Goal: Transaction & Acquisition: Purchase product/service

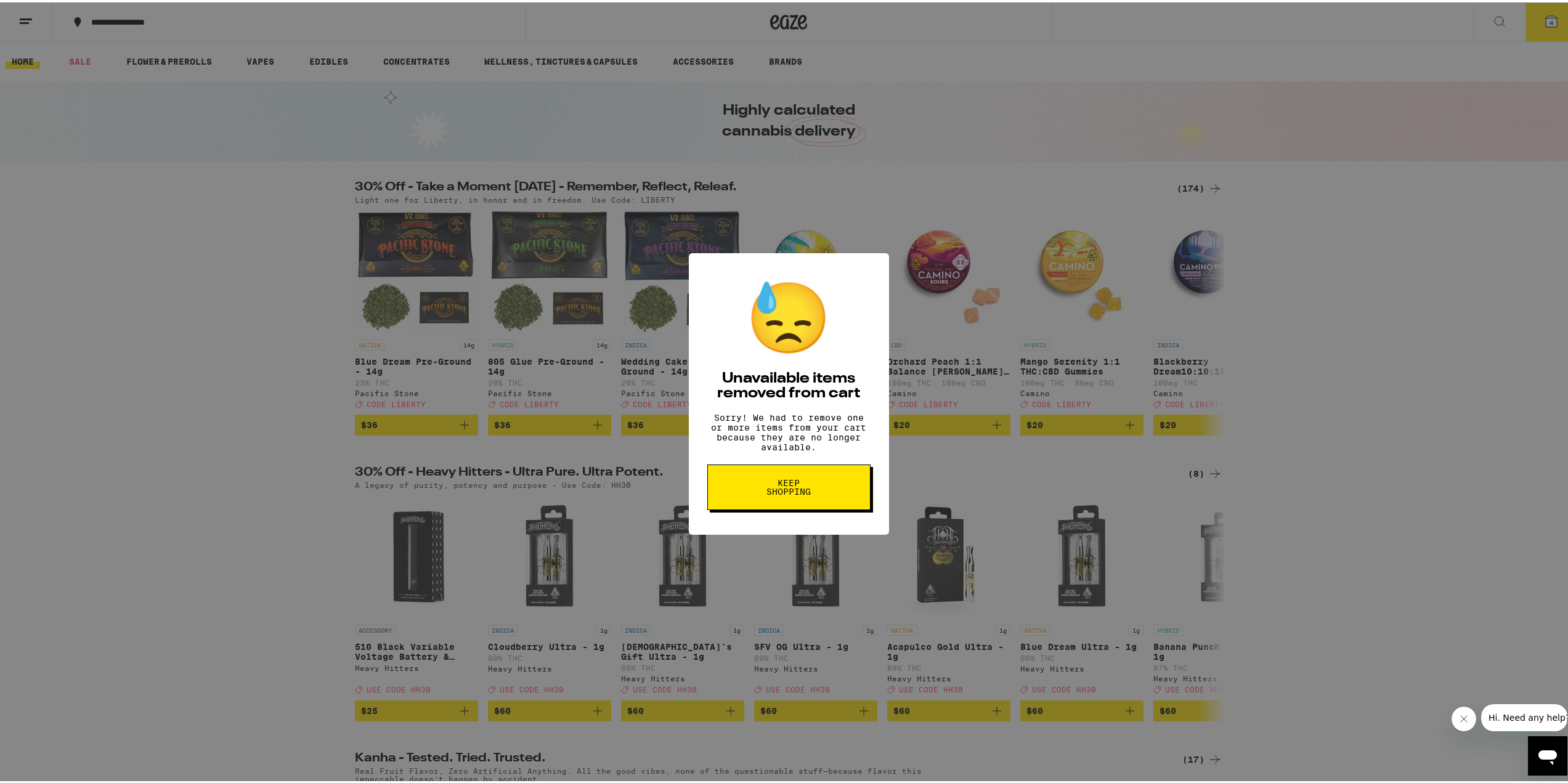
click at [794, 494] on span "Keep Shopping" at bounding box center [789, 485] width 64 height 17
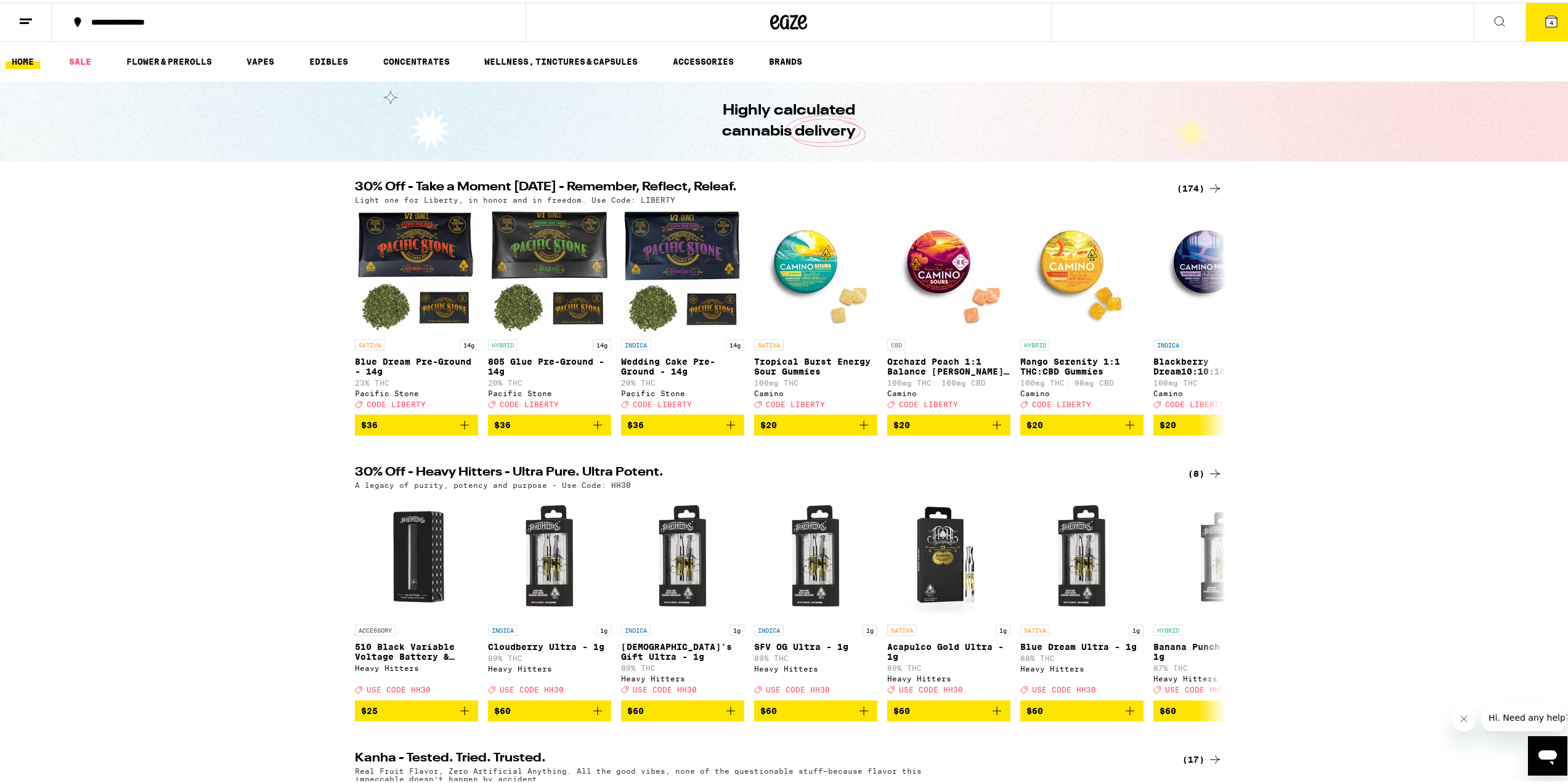
click at [1550, 18] on span "4" at bounding box center [1552, 20] width 4 height 8
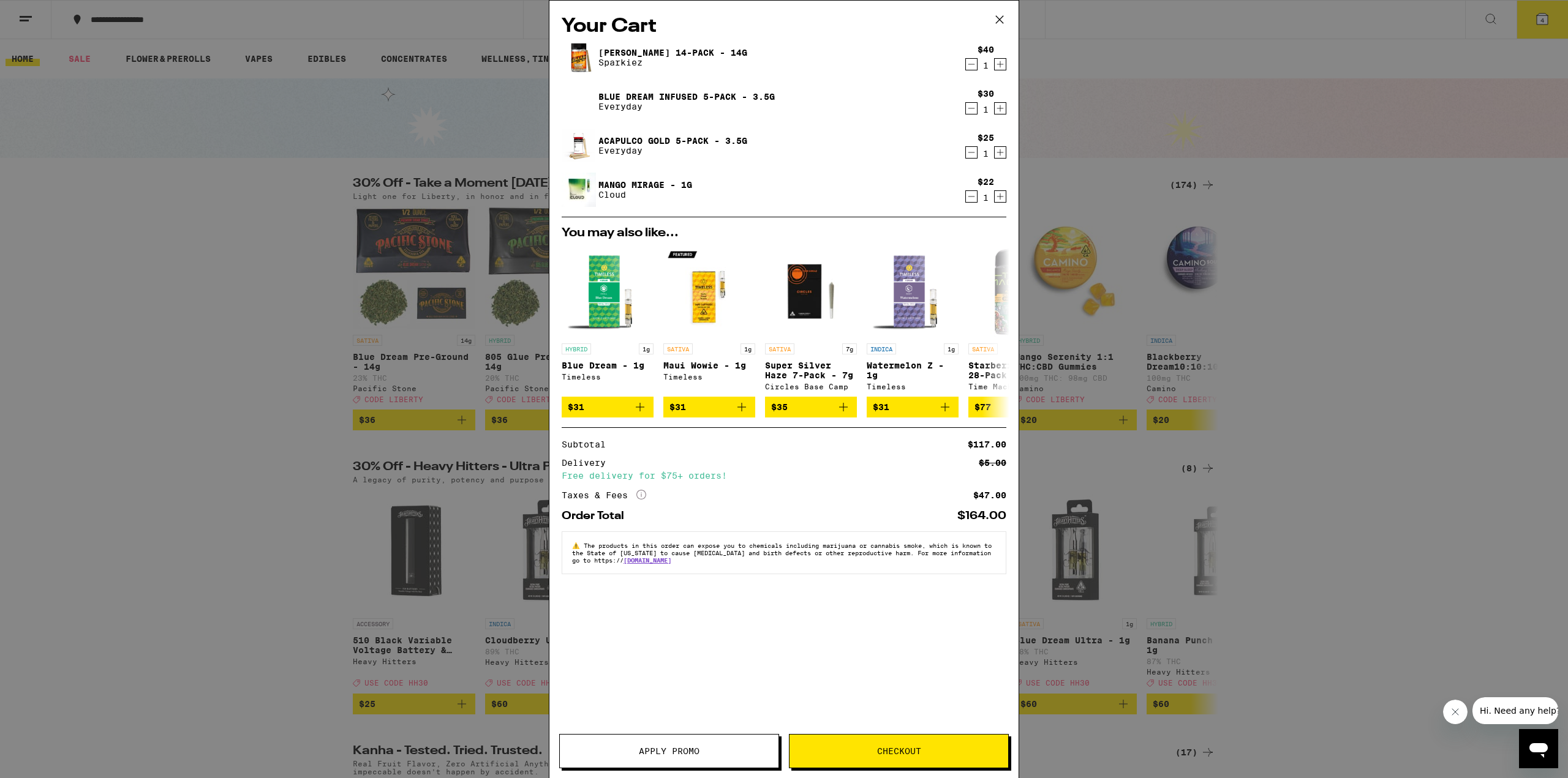
click at [968, 196] on icon "Decrement" at bounding box center [971, 197] width 11 height 15
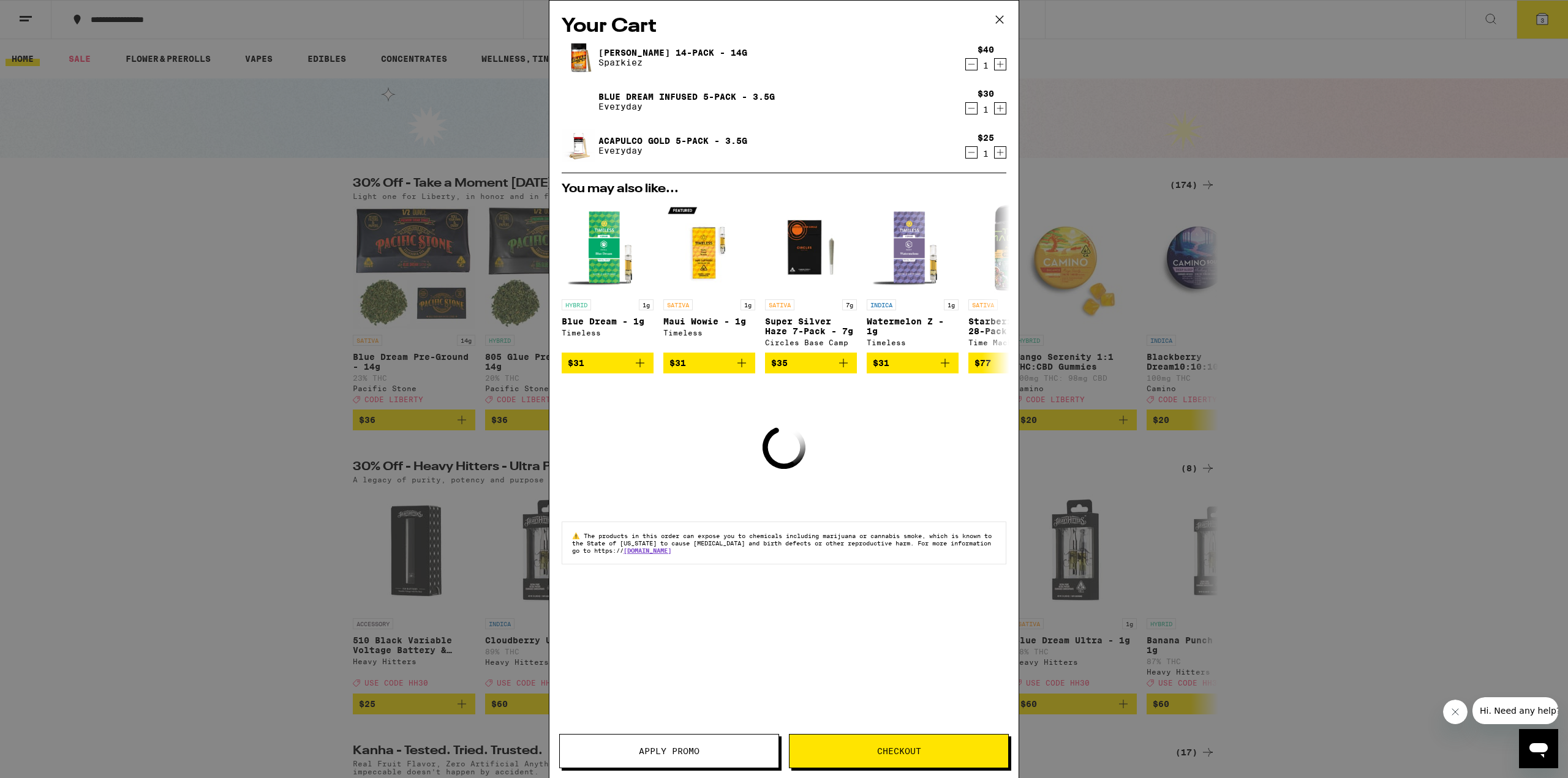
click at [969, 156] on icon "Decrement" at bounding box center [971, 153] width 11 height 15
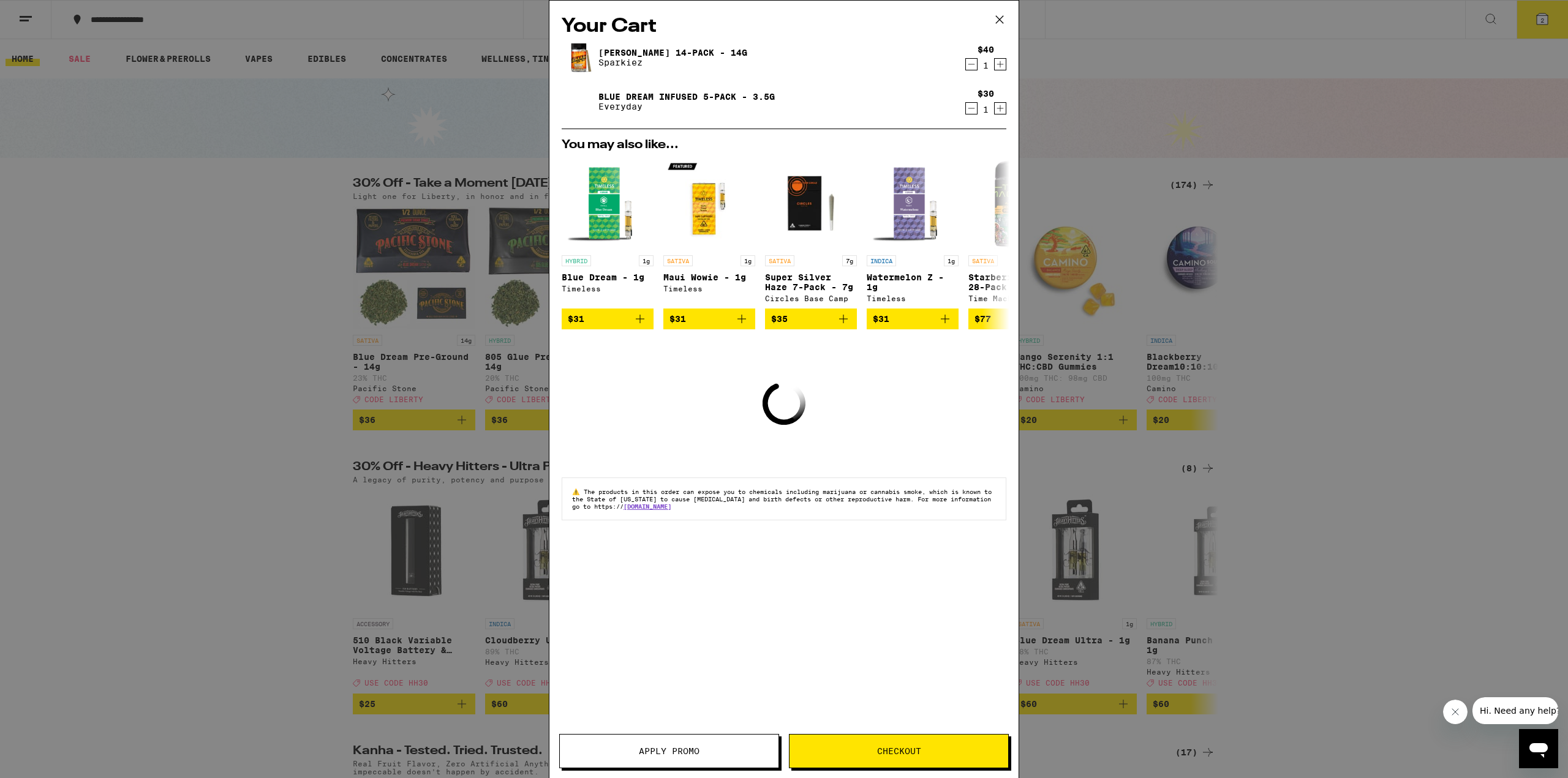
click at [971, 105] on icon "Decrement" at bounding box center [971, 109] width 11 height 15
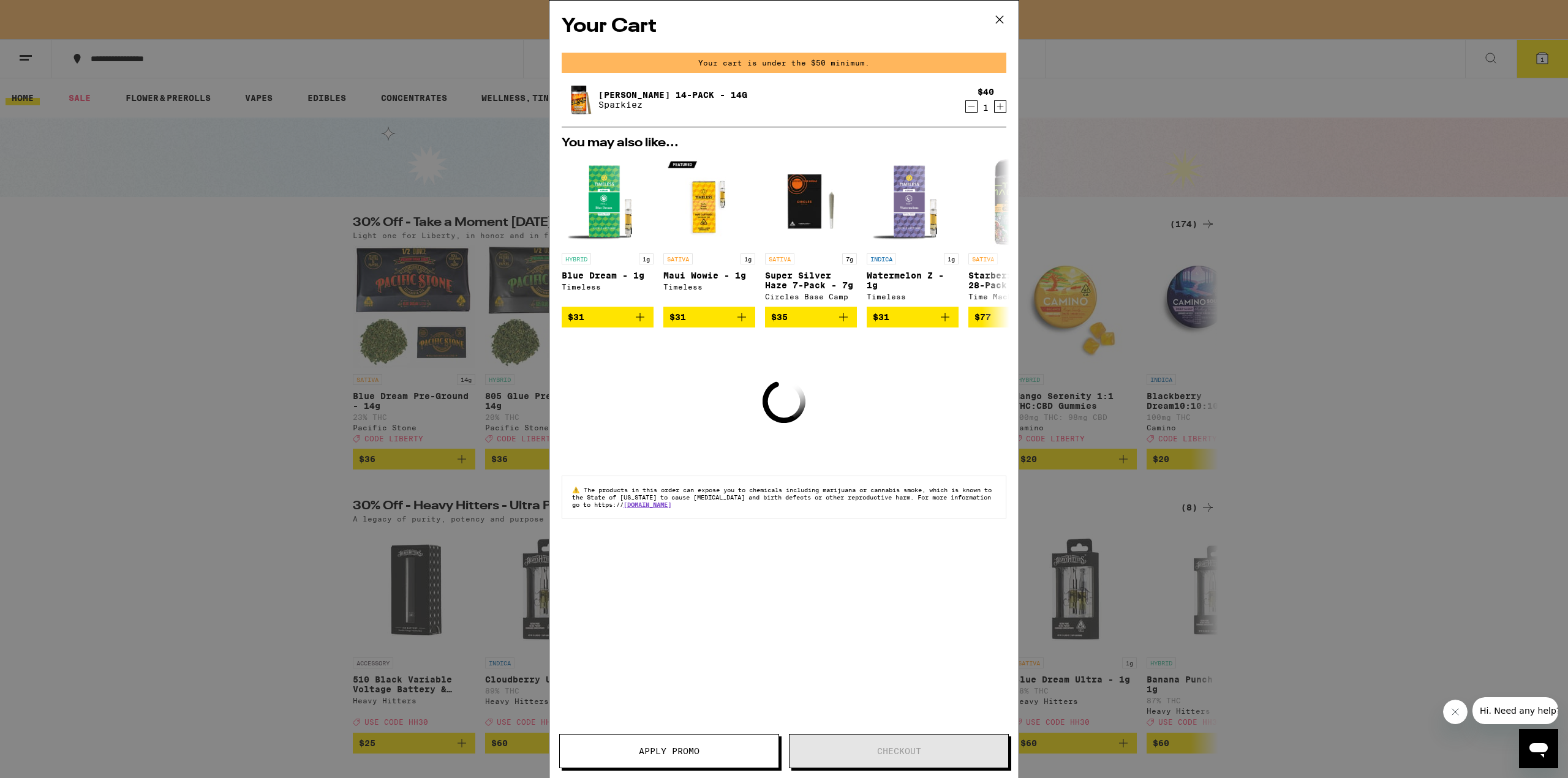
click at [963, 107] on div "$40 1" at bounding box center [984, 99] width 46 height 26
click at [970, 105] on icon "Decrement" at bounding box center [971, 107] width 11 height 15
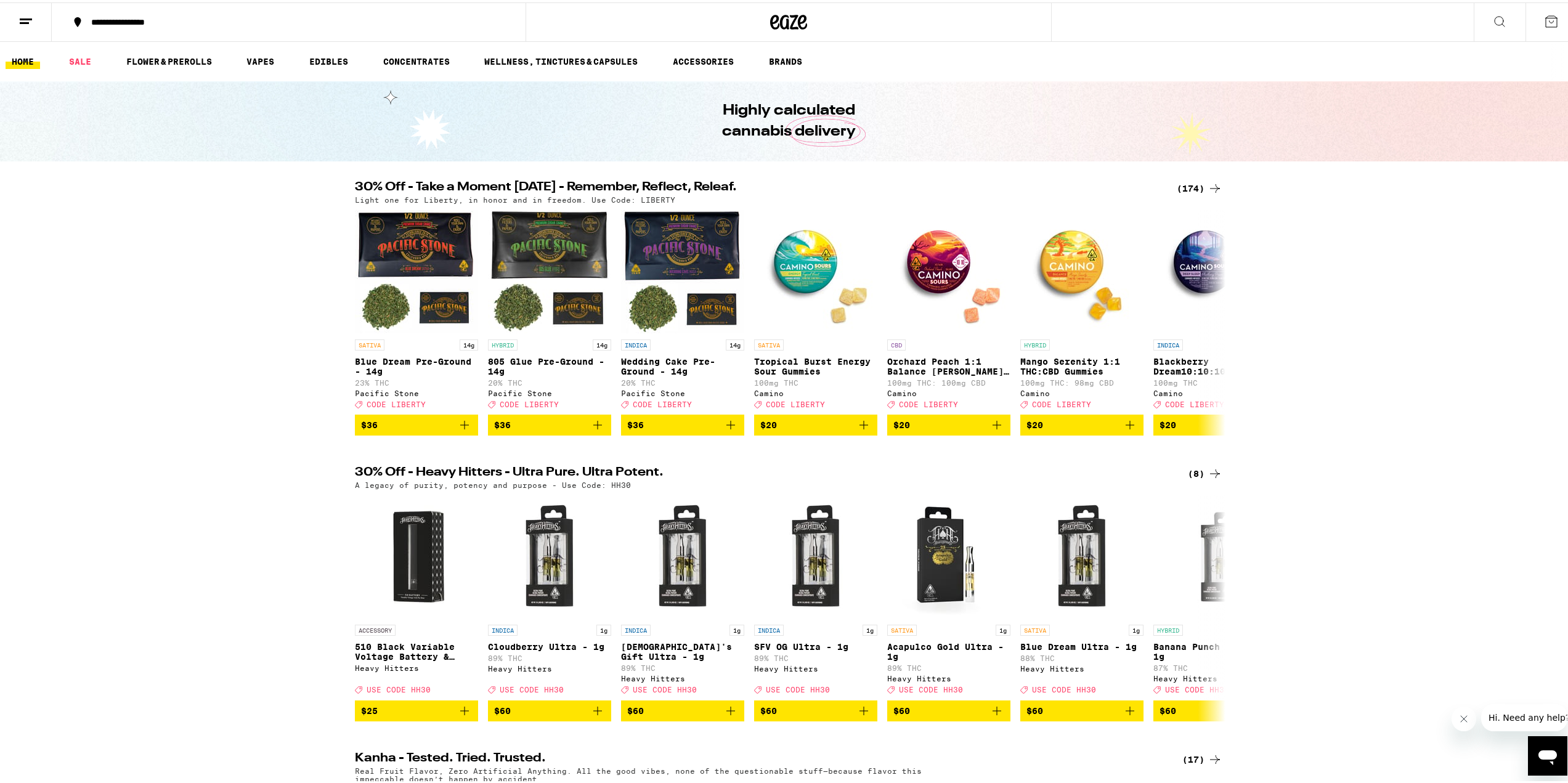
click at [1188, 186] on div "(174)" at bounding box center [1200, 186] width 46 height 15
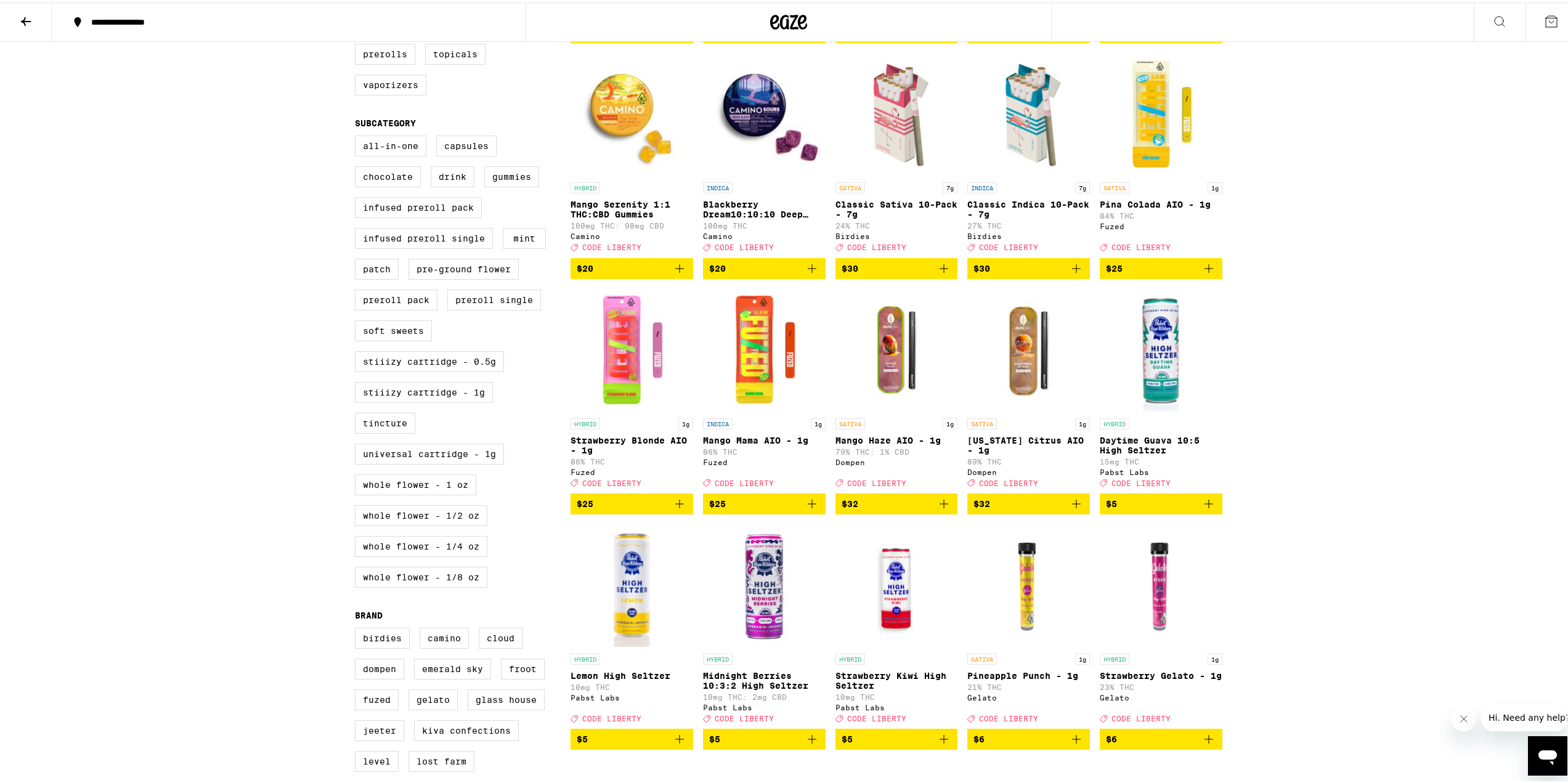
scroll to position [370, 0]
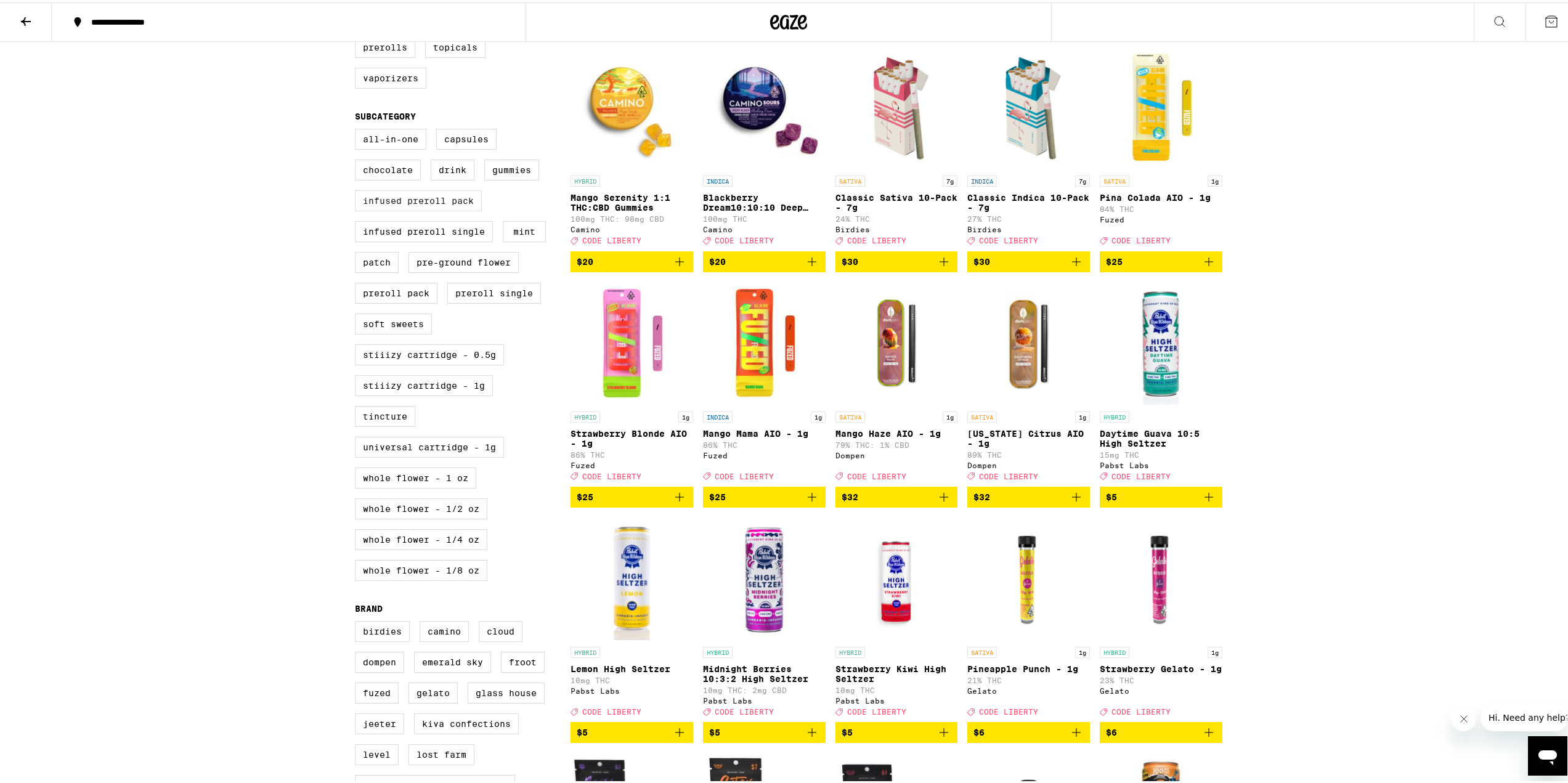
click at [375, 209] on label "Infused Preroll Pack" at bounding box center [418, 199] width 127 height 21
click at [358, 128] on input "Infused Preroll Pack" at bounding box center [358, 128] width 1 height 1
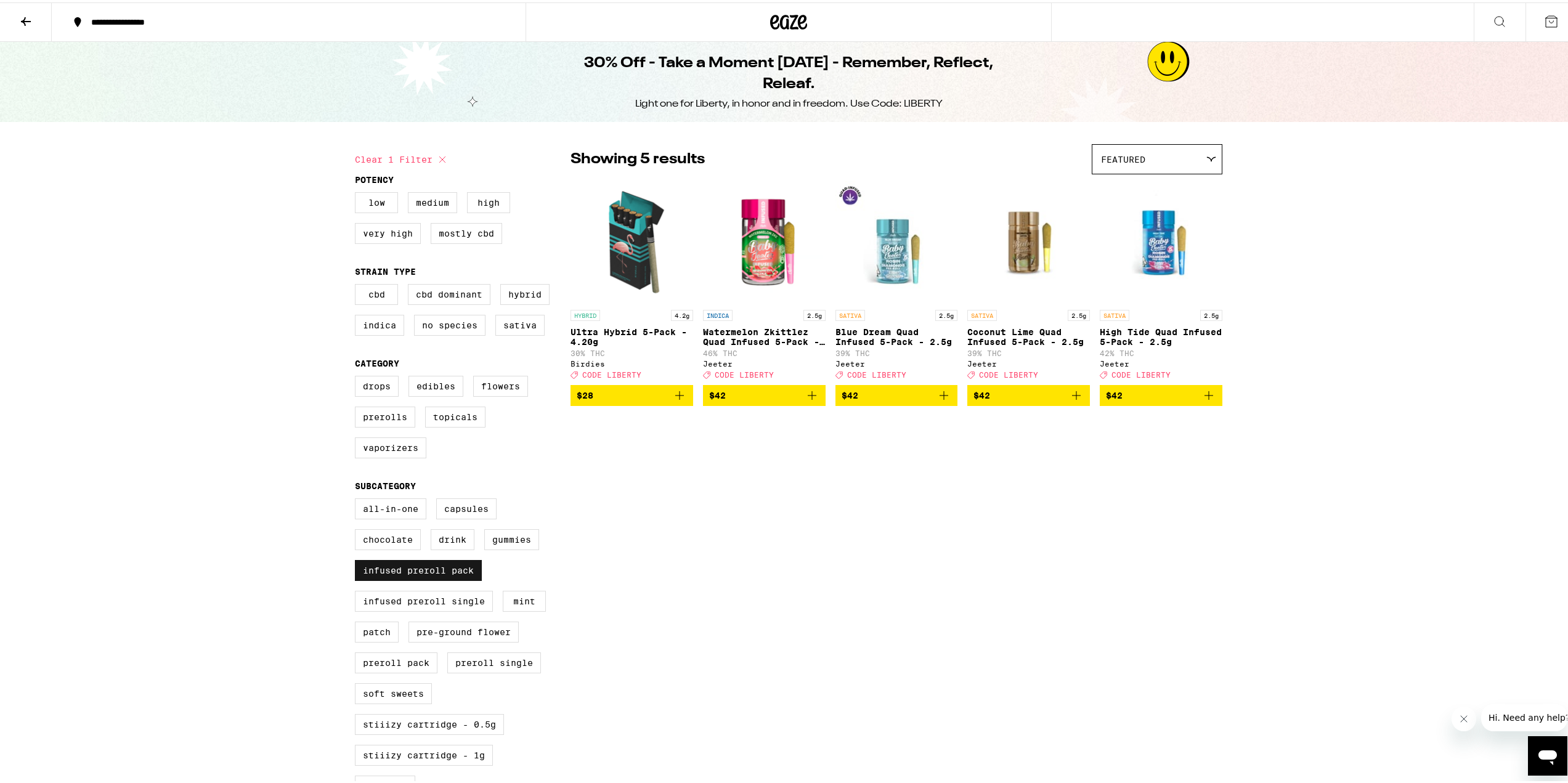
click at [434, 578] on label "Infused Preroll Pack" at bounding box center [418, 568] width 127 height 21
click at [358, 499] on input "Infused Preroll Pack" at bounding box center [358, 498] width 1 height 1
checkbox input "false"
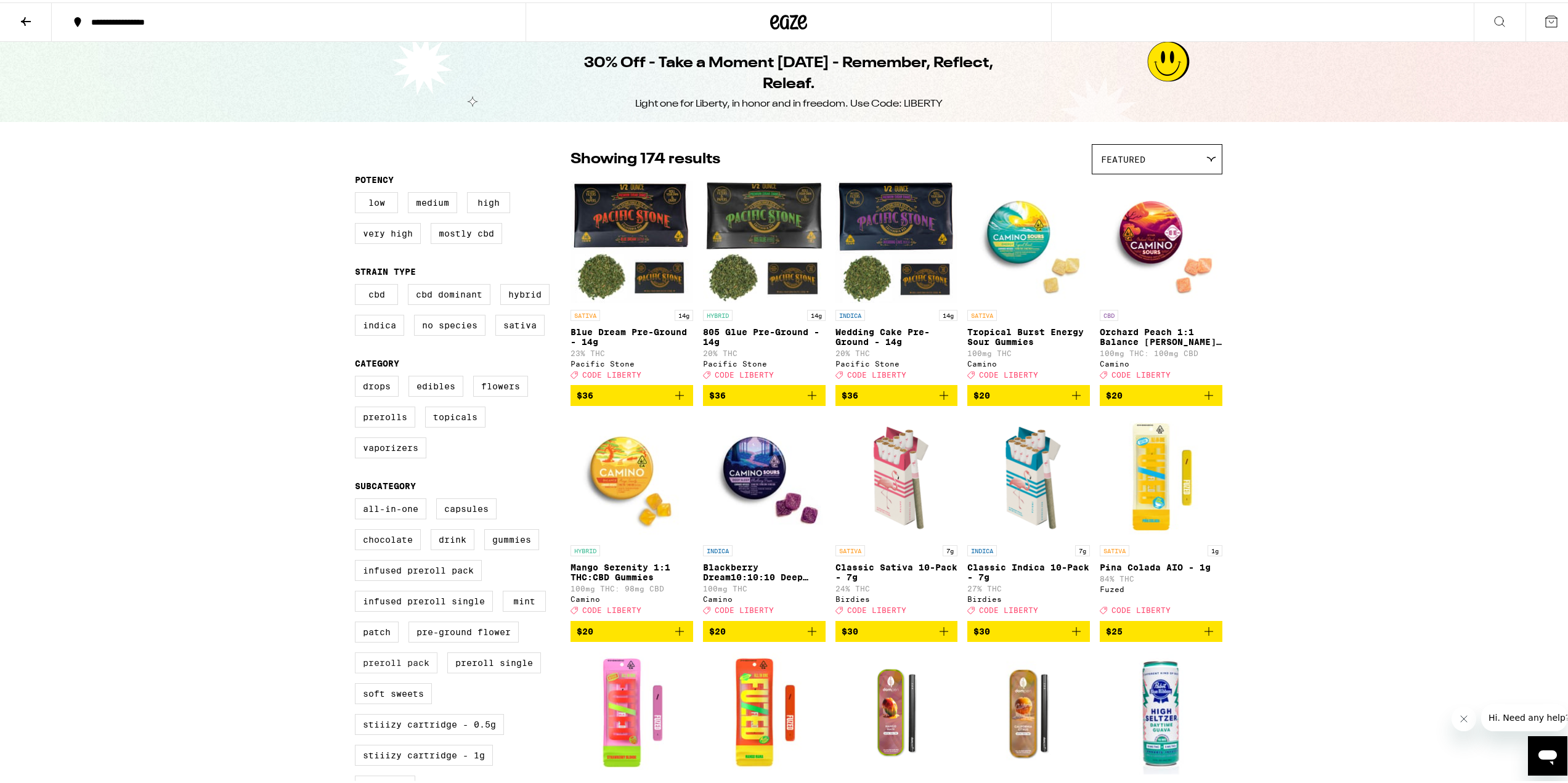
click at [408, 671] on label "Preroll Pack" at bounding box center [396, 660] width 83 height 21
click at [358, 499] on input "Preroll Pack" at bounding box center [358, 498] width 1 height 1
checkbox input "true"
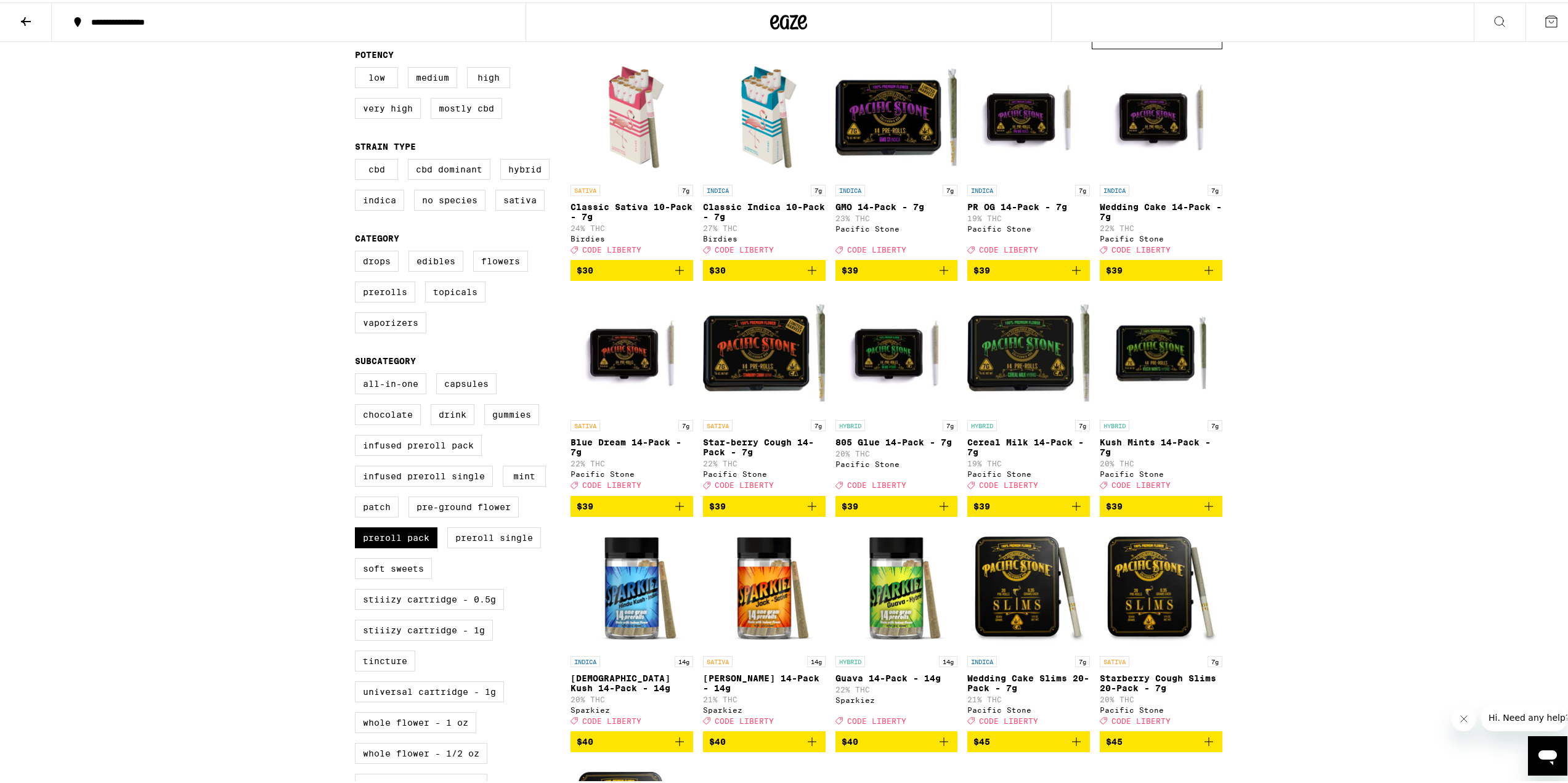
scroll to position [123, 0]
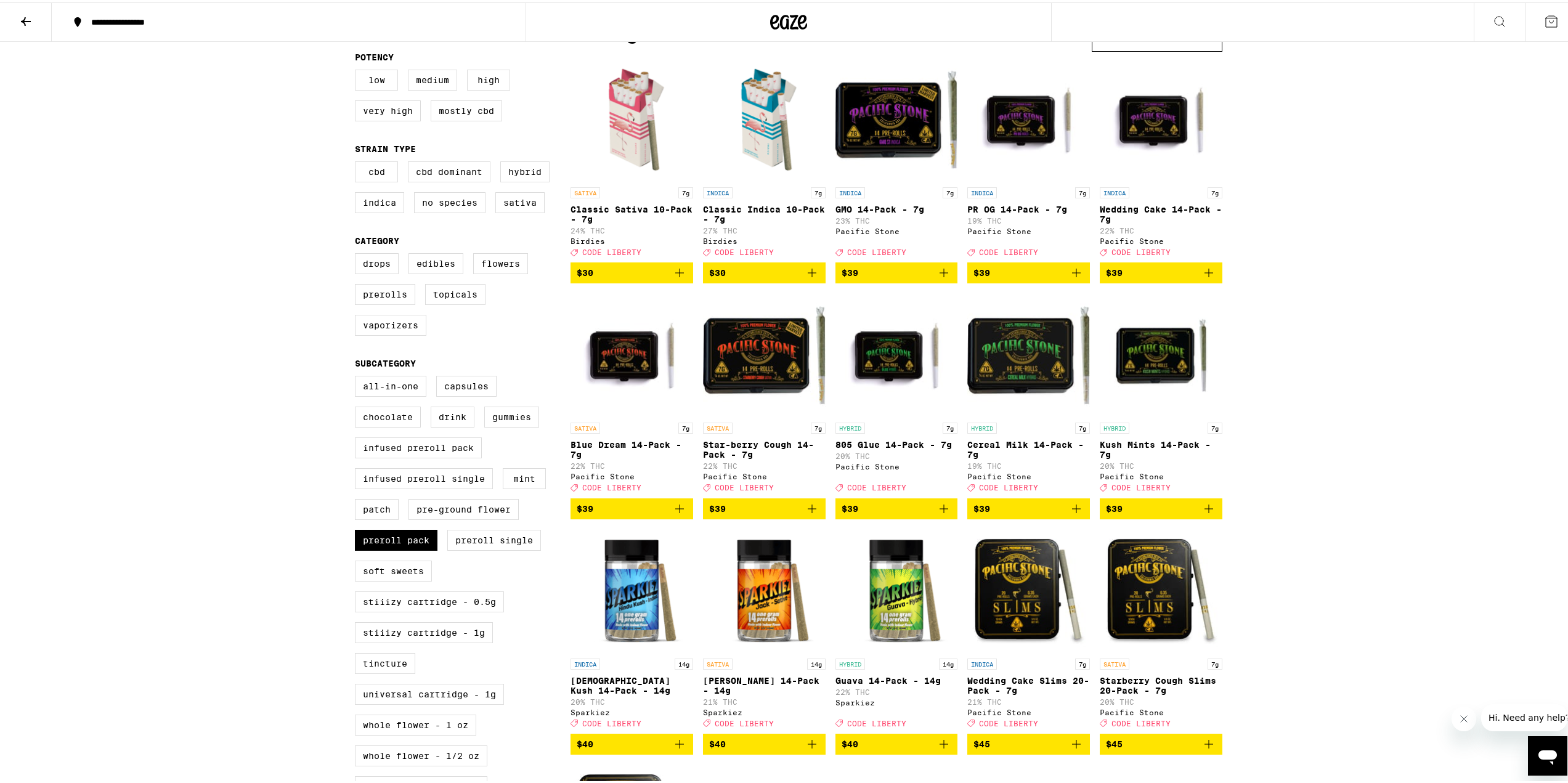
click at [764, 631] on img "Open page for Jack 14-Pack - 14g from Sparkiez" at bounding box center [764, 589] width 123 height 124
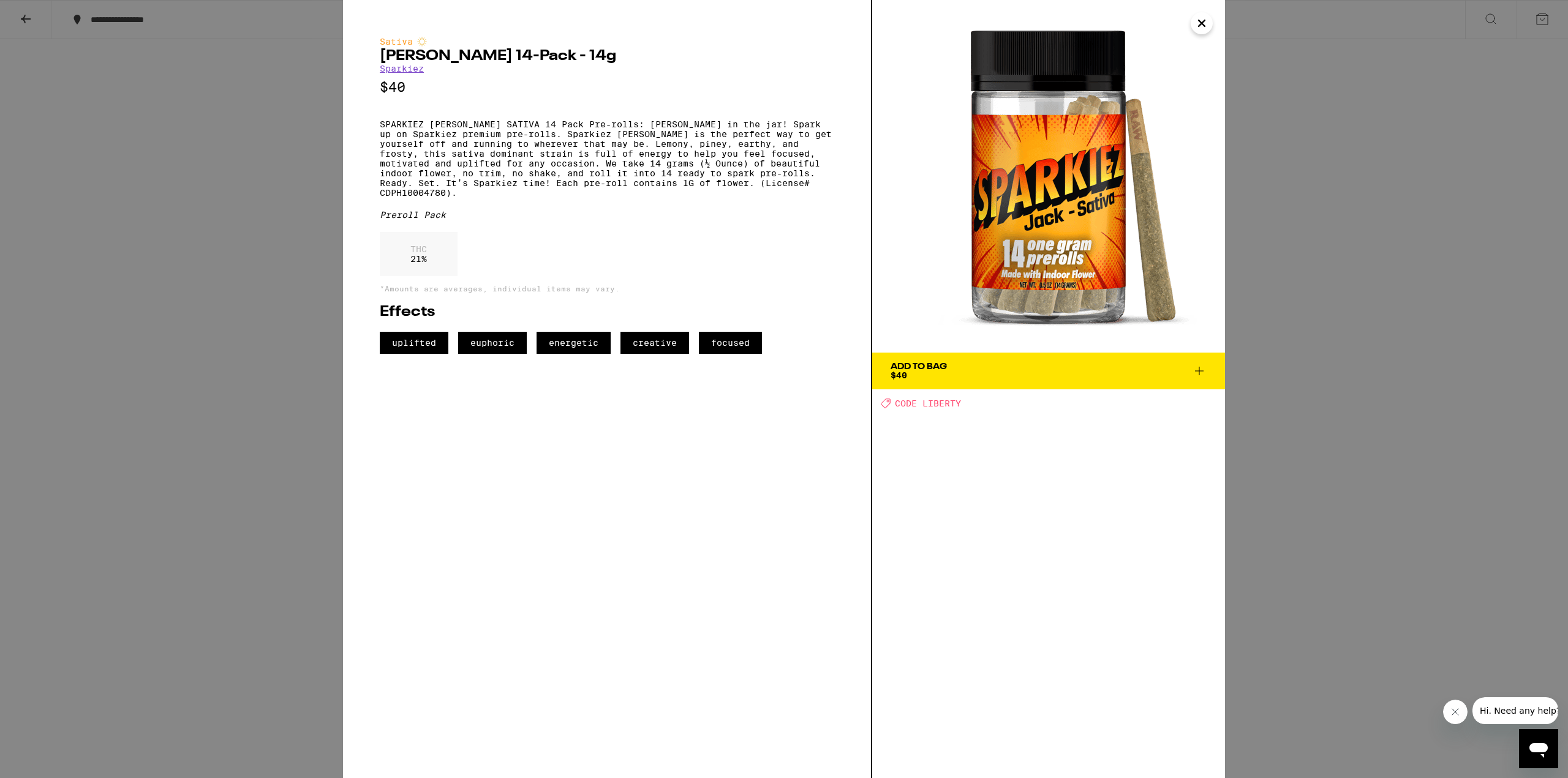
click at [1199, 24] on icon "Close" at bounding box center [1202, 23] width 15 height 18
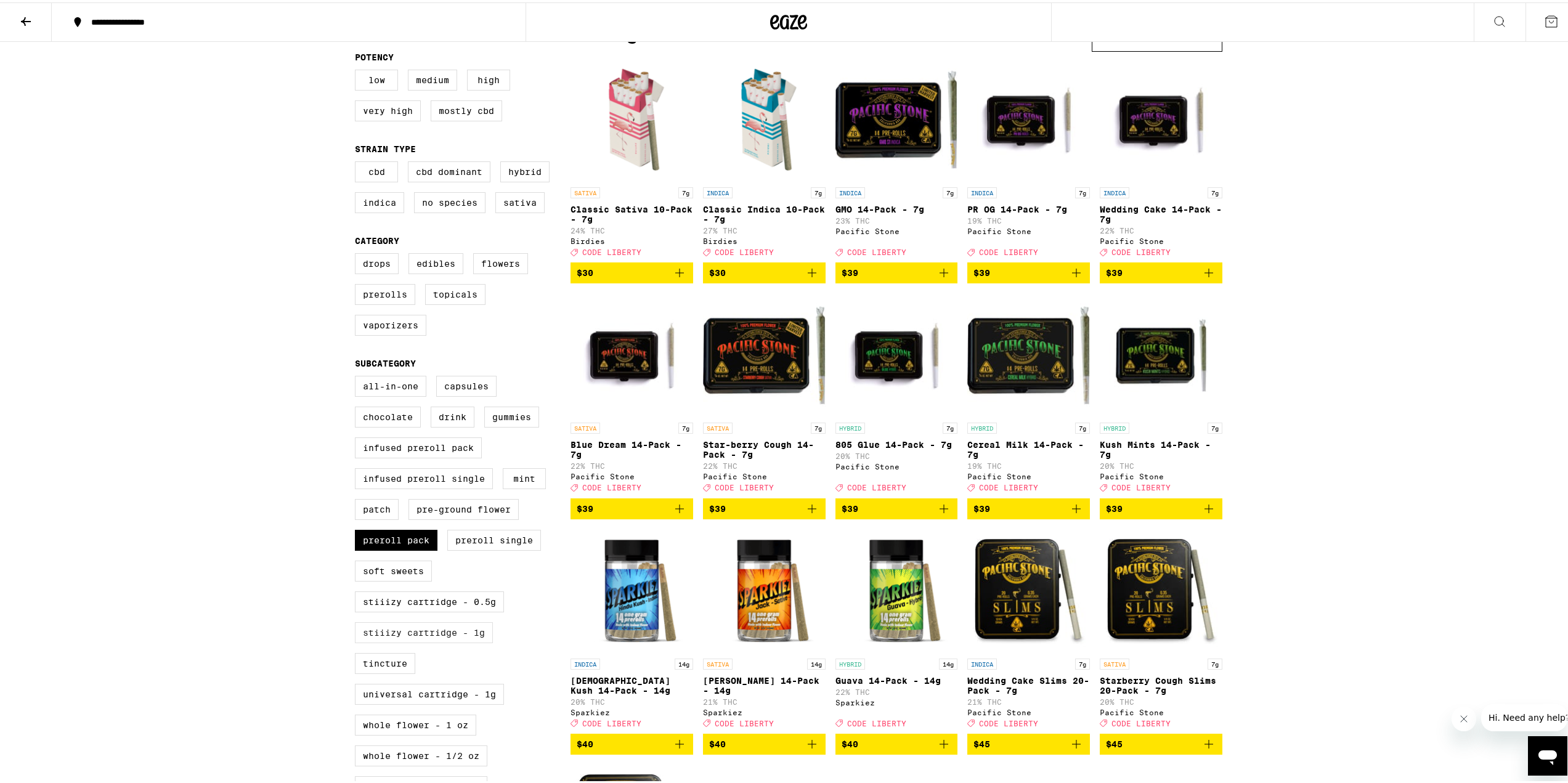
click at [369, 641] on label "STIIIZY Cartridge - 1g" at bounding box center [423, 631] width 138 height 21
click at [358, 376] on input "STIIIZY Cartridge - 1g" at bounding box center [358, 375] width 1 height 1
checkbox input "true"
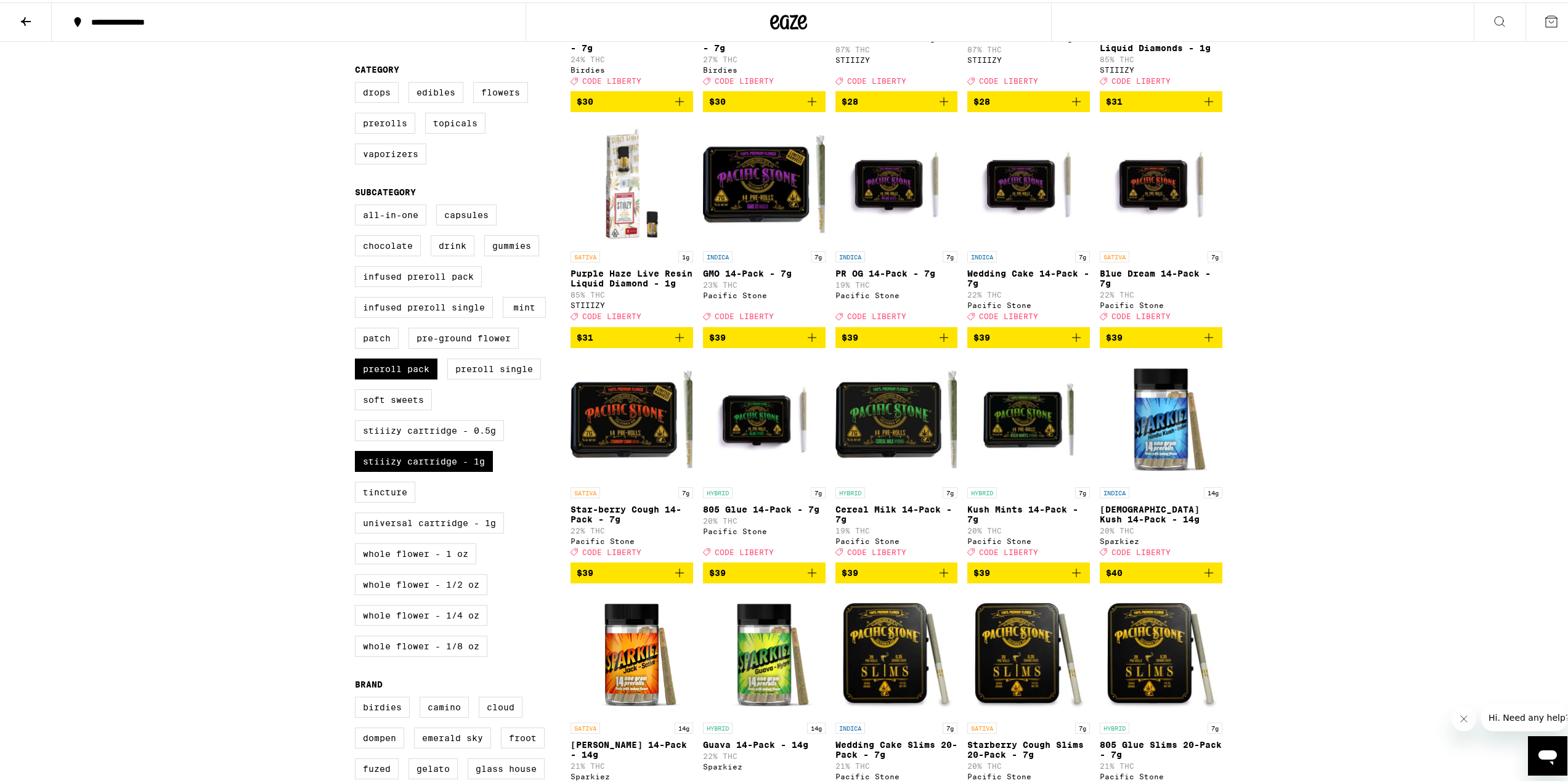
scroll to position [307, 0]
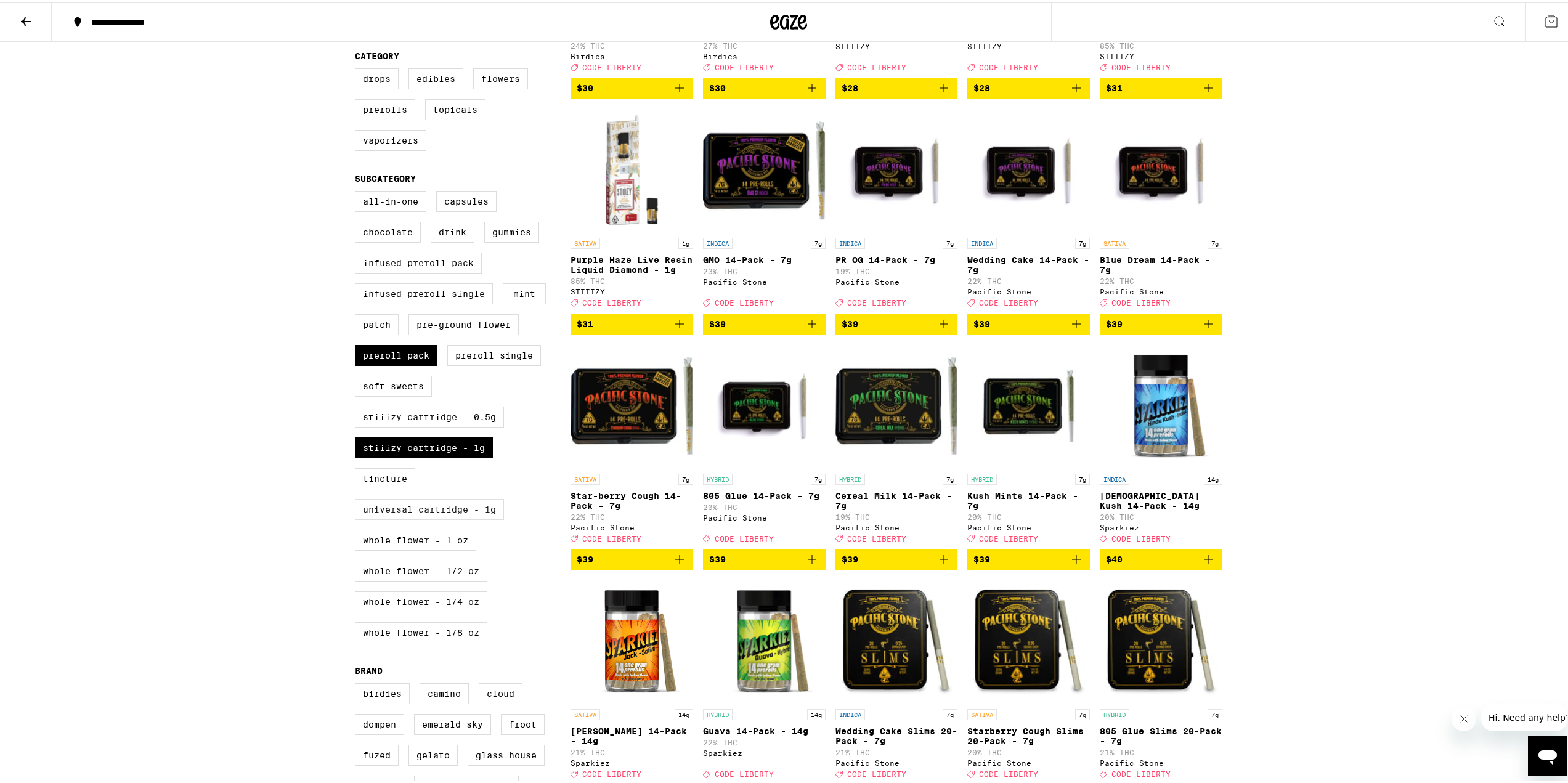
click at [367, 518] on label "Universal Cartridge - 1g" at bounding box center [429, 507] width 149 height 21
click at [358, 191] on input "Universal Cartridge - 1g" at bounding box center [358, 190] width 1 height 1
checkbox input "true"
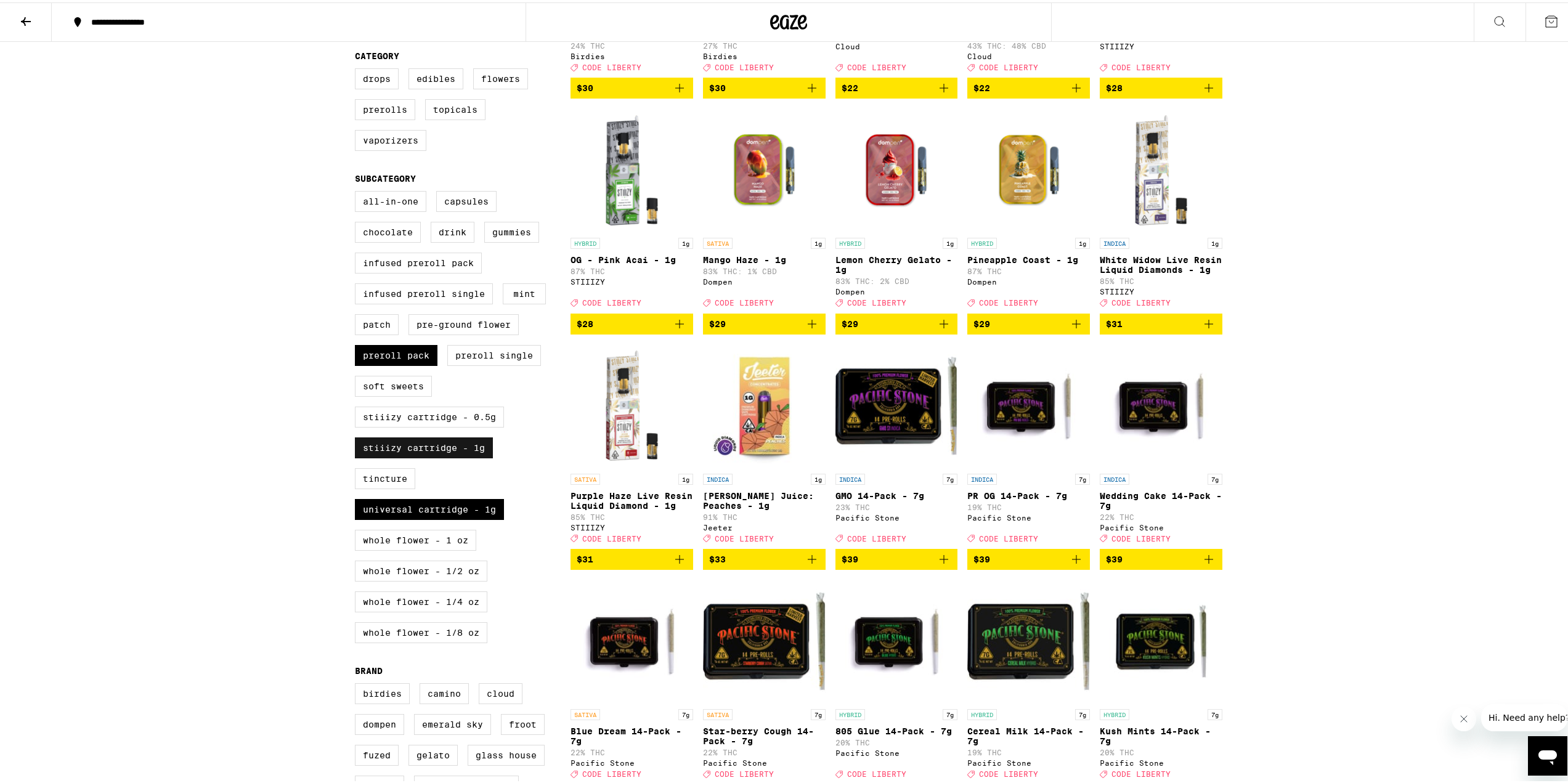
click at [389, 456] on label "STIIIZY Cartridge - 1g" at bounding box center [423, 445] width 138 height 21
click at [358, 191] on input "STIIIZY Cartridge - 1g" at bounding box center [358, 190] width 1 height 1
checkbox input "false"
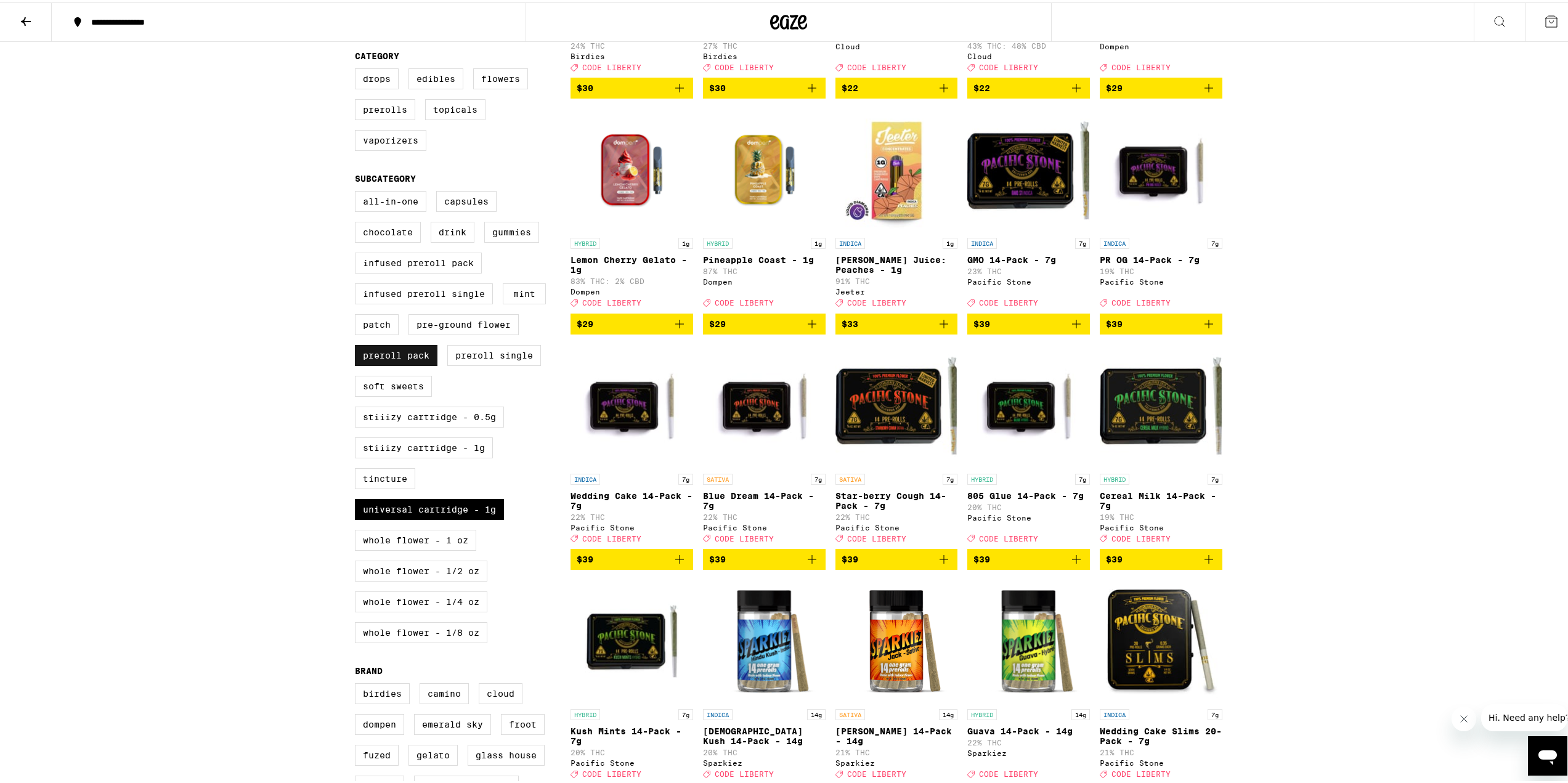
click at [387, 363] on label "Preroll Pack" at bounding box center [396, 353] width 83 height 21
click at [358, 191] on input "Preroll Pack" at bounding box center [358, 190] width 1 height 1
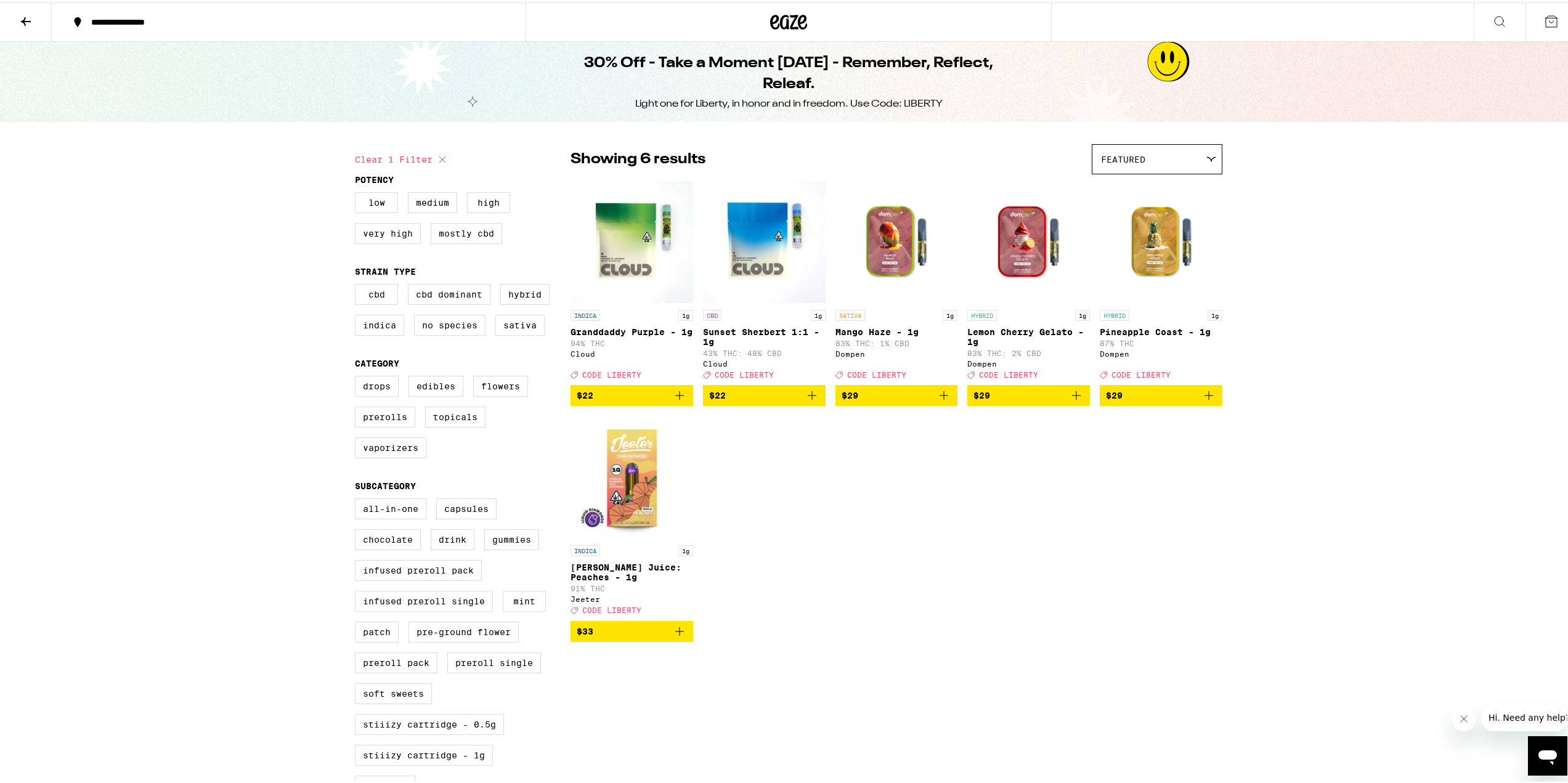
click at [673, 401] on icon "Add to bag" at bounding box center [680, 393] width 15 height 15
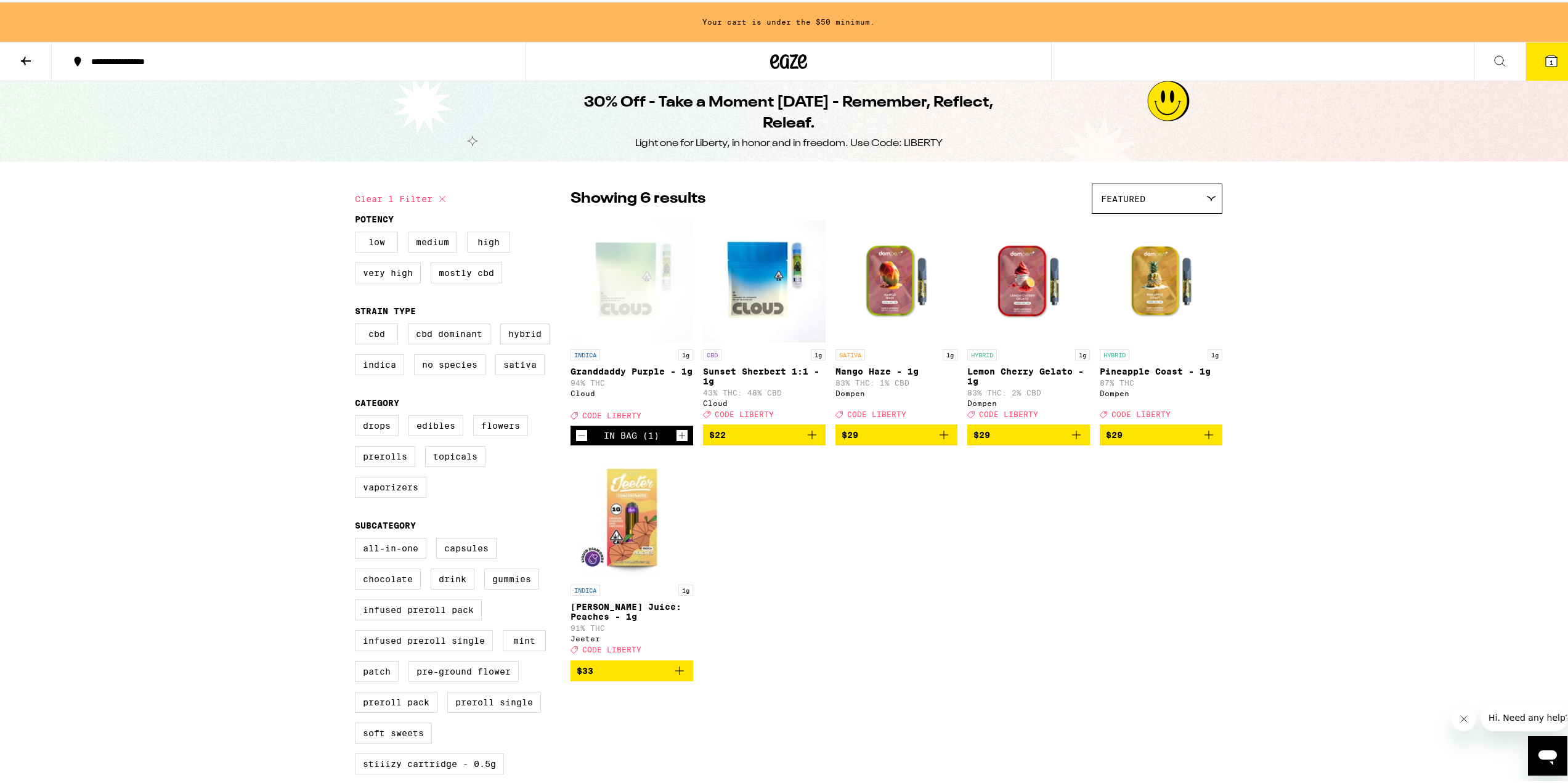
click at [805, 440] on icon "Add to bag" at bounding box center [813, 433] width 15 height 15
click at [366, 711] on label "Preroll Pack" at bounding box center [396, 700] width 83 height 21
click at [358, 538] on input "Preroll Pack" at bounding box center [358, 538] width 1 height 1
checkbox input "true"
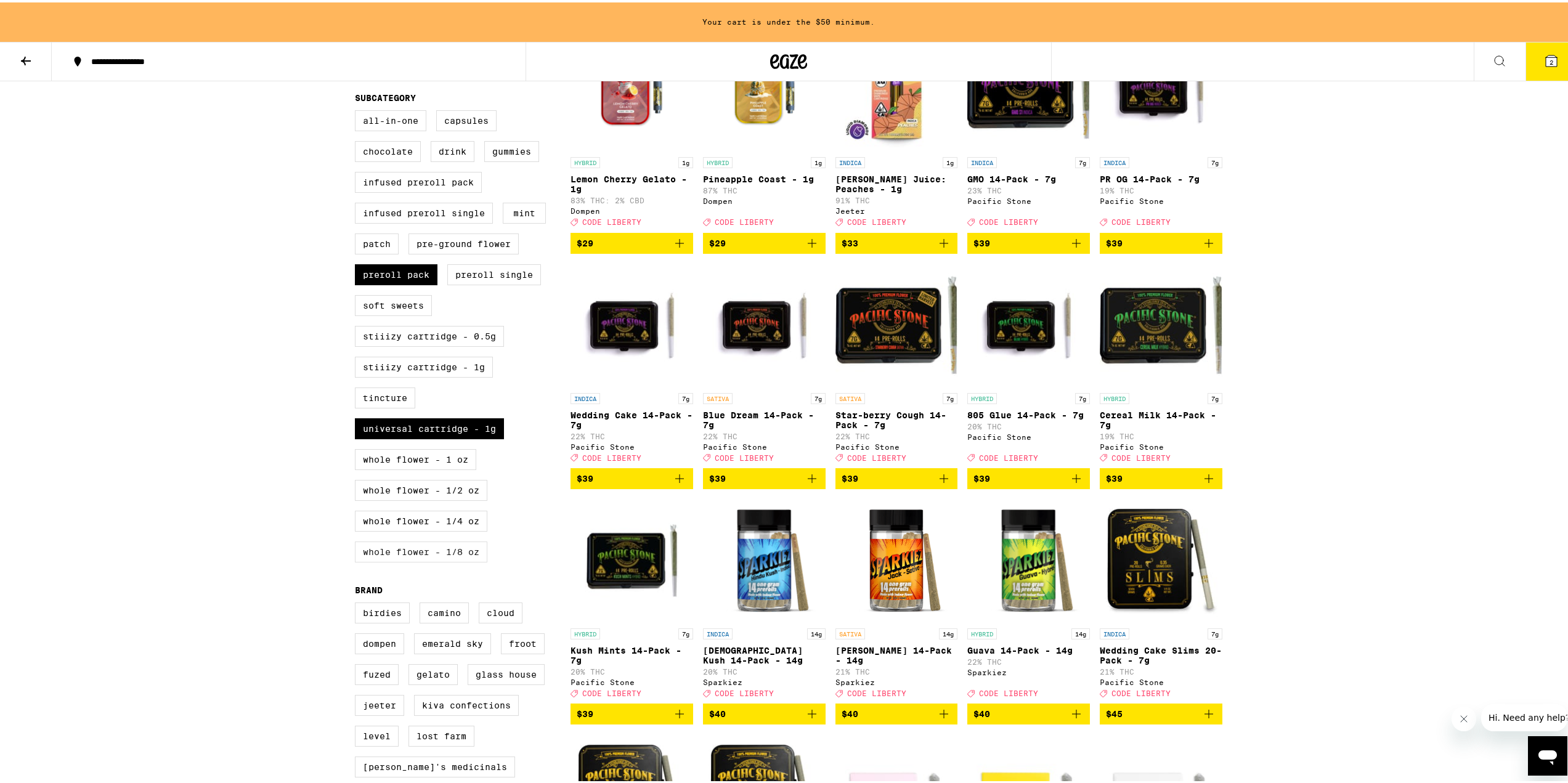
scroll to position [431, 0]
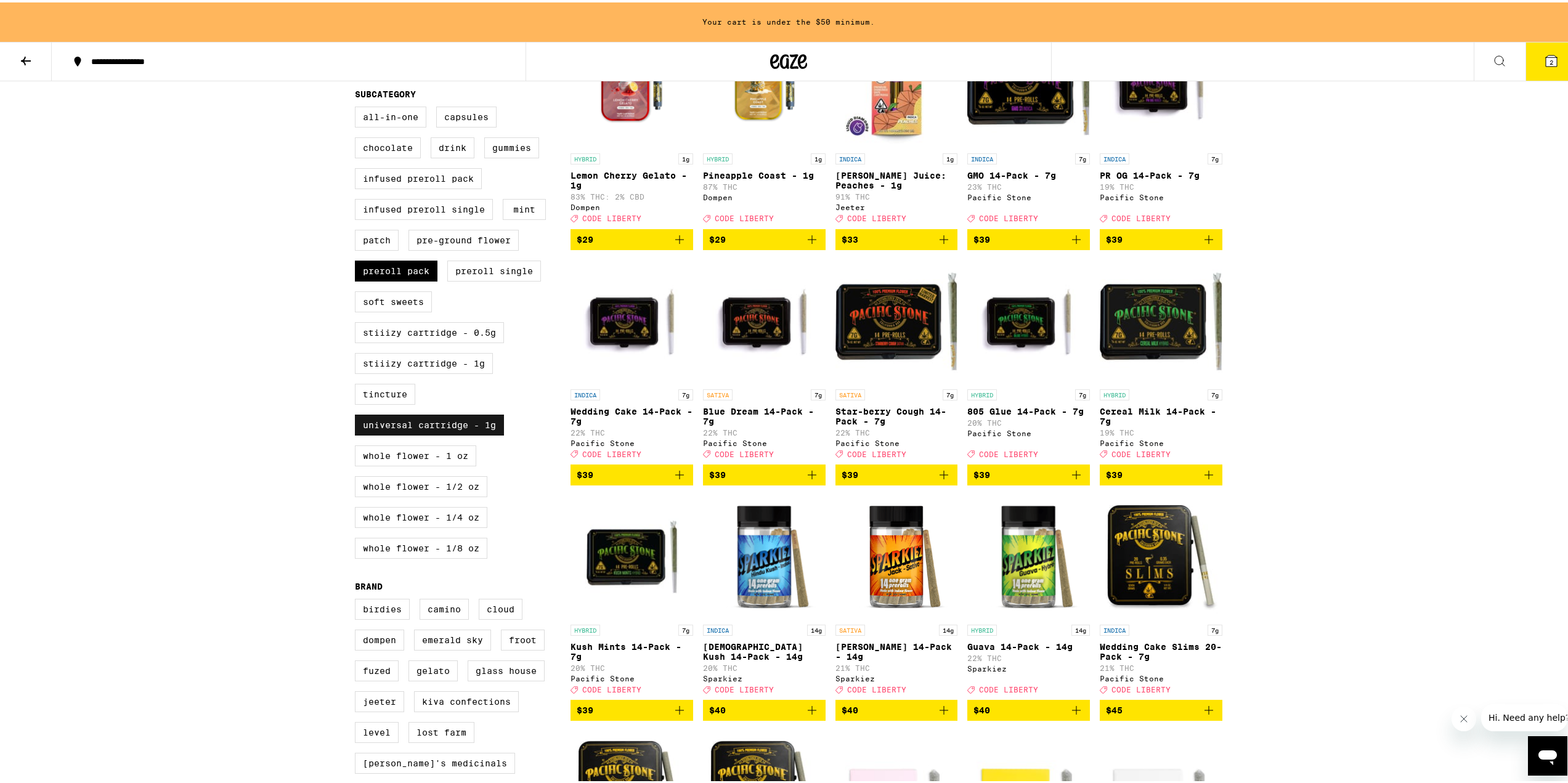
click at [421, 433] on label "Universal Cartridge - 1g" at bounding box center [429, 422] width 149 height 21
click at [358, 107] on input "Universal Cartridge - 1g" at bounding box center [358, 106] width 1 height 1
checkbox input "false"
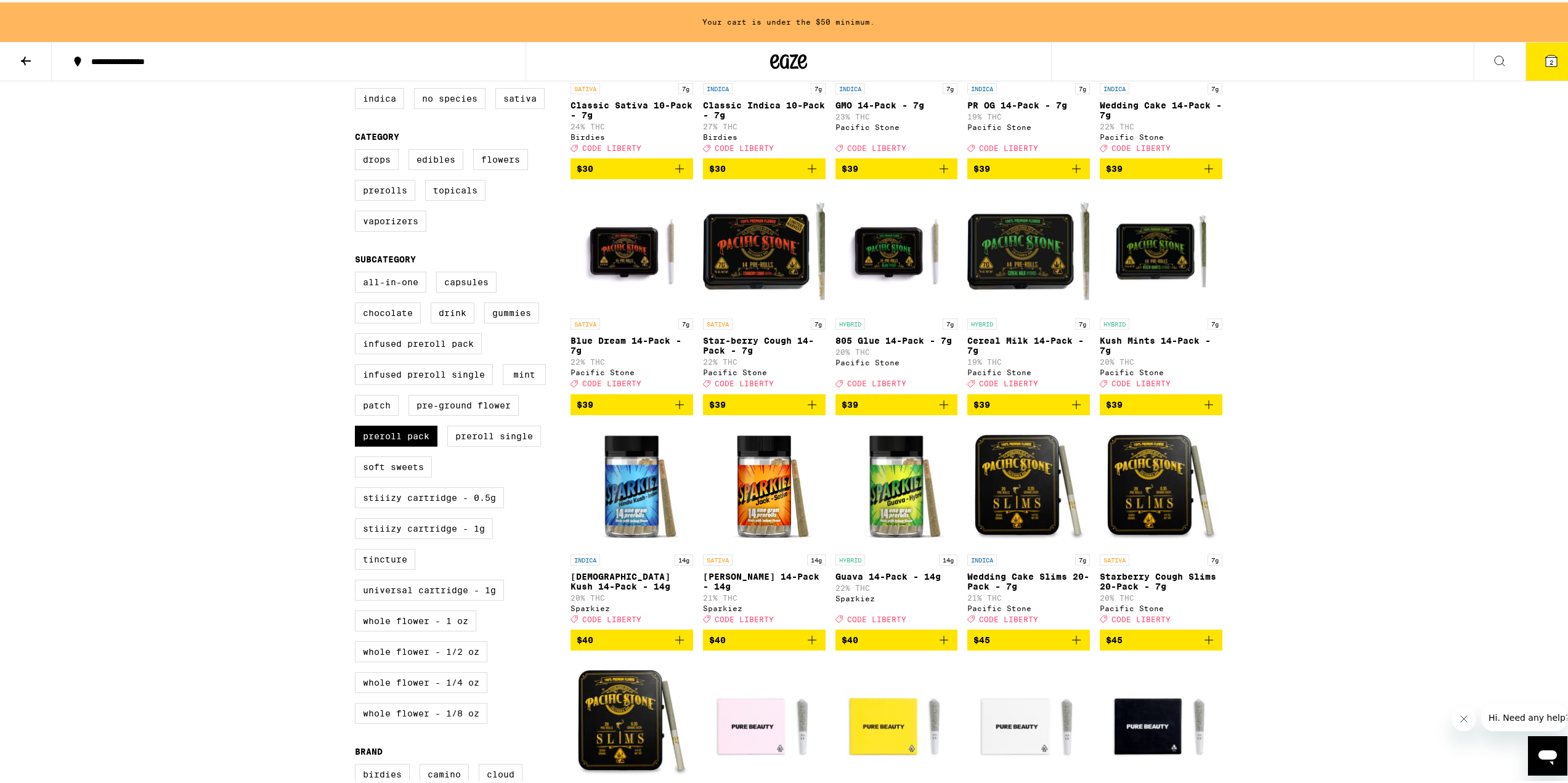
scroll to position [246, 0]
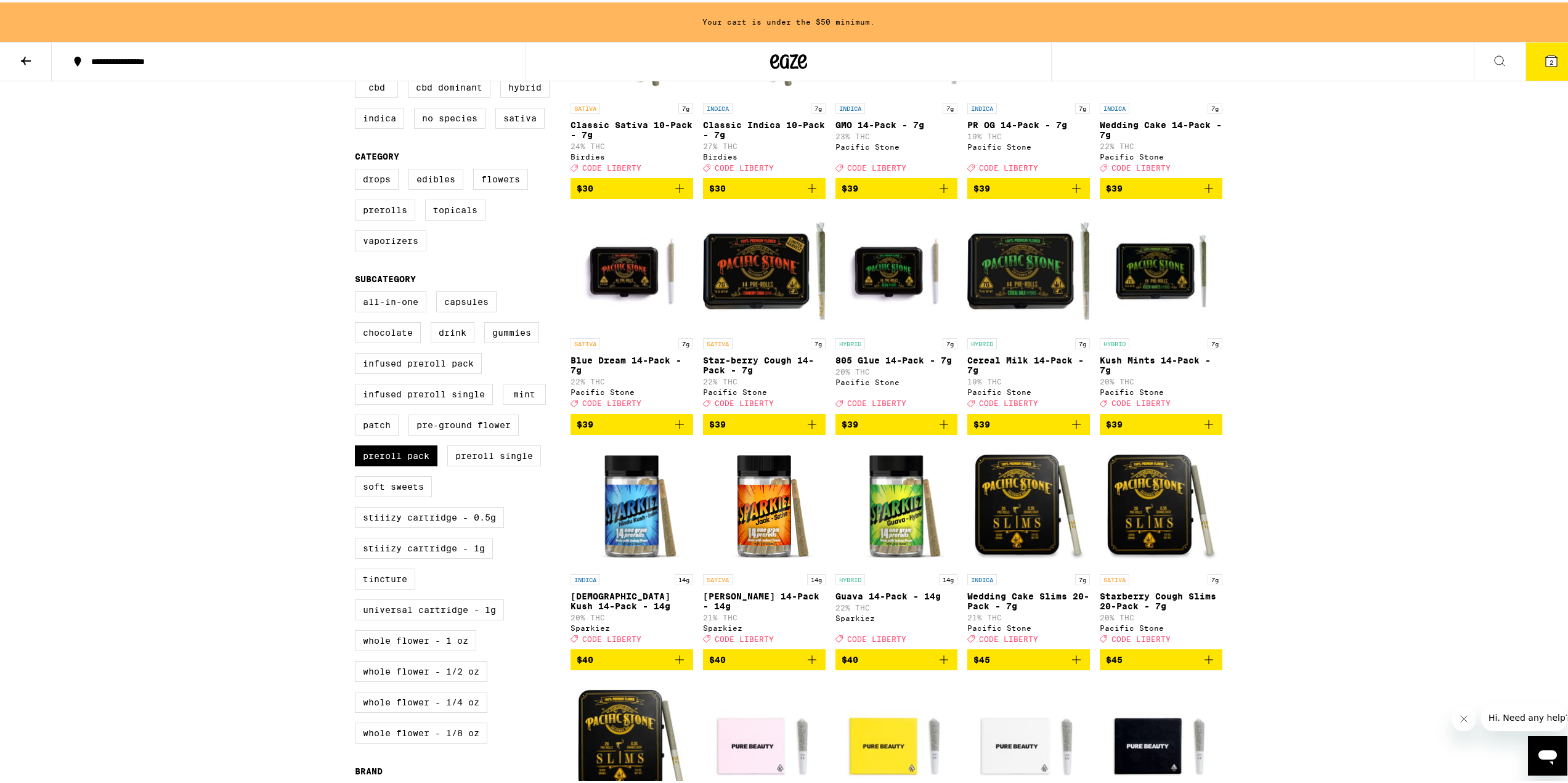
click at [805, 429] on icon "Add to bag" at bounding box center [813, 422] width 15 height 15
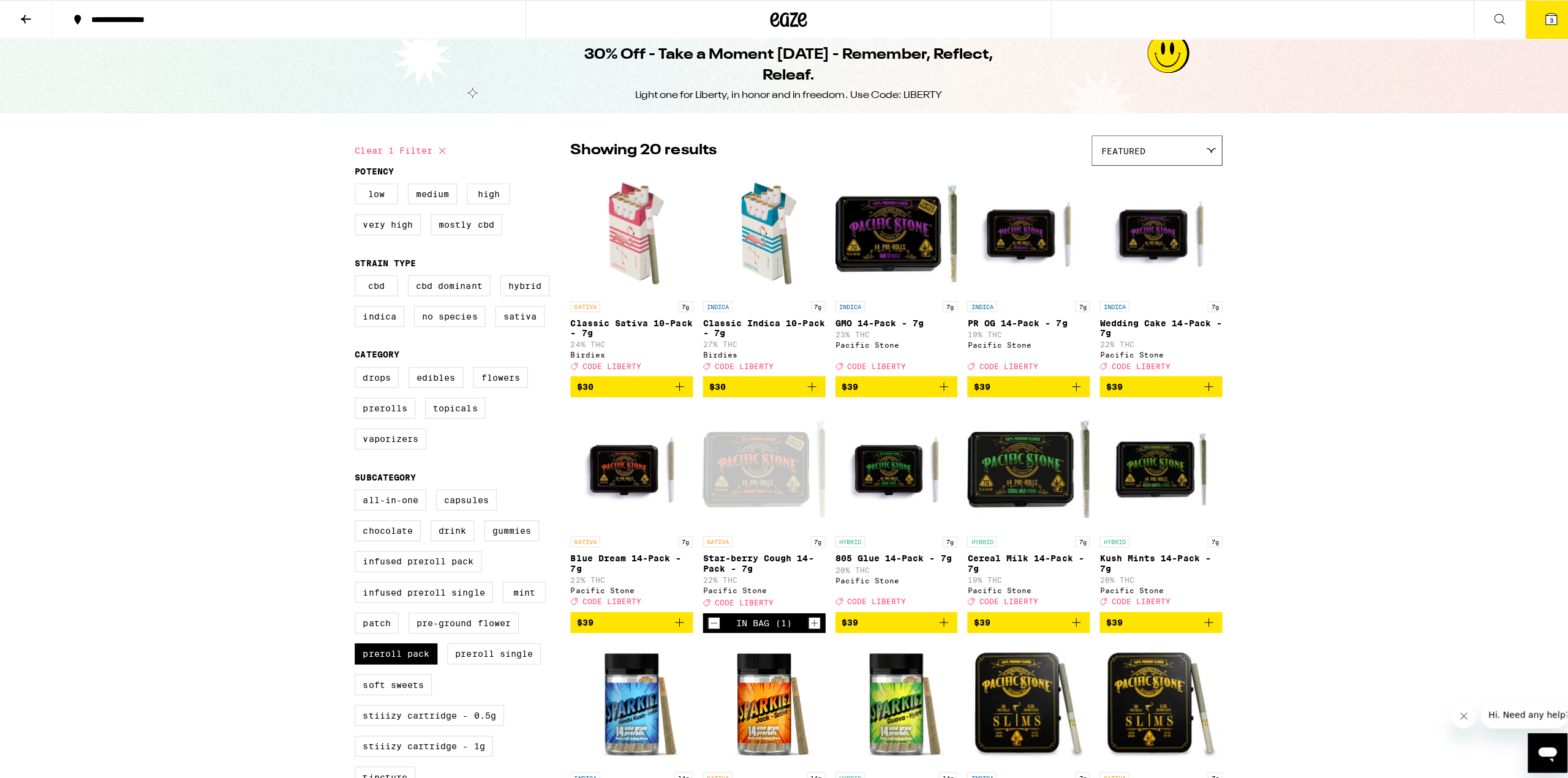
scroll to position [0, 0]
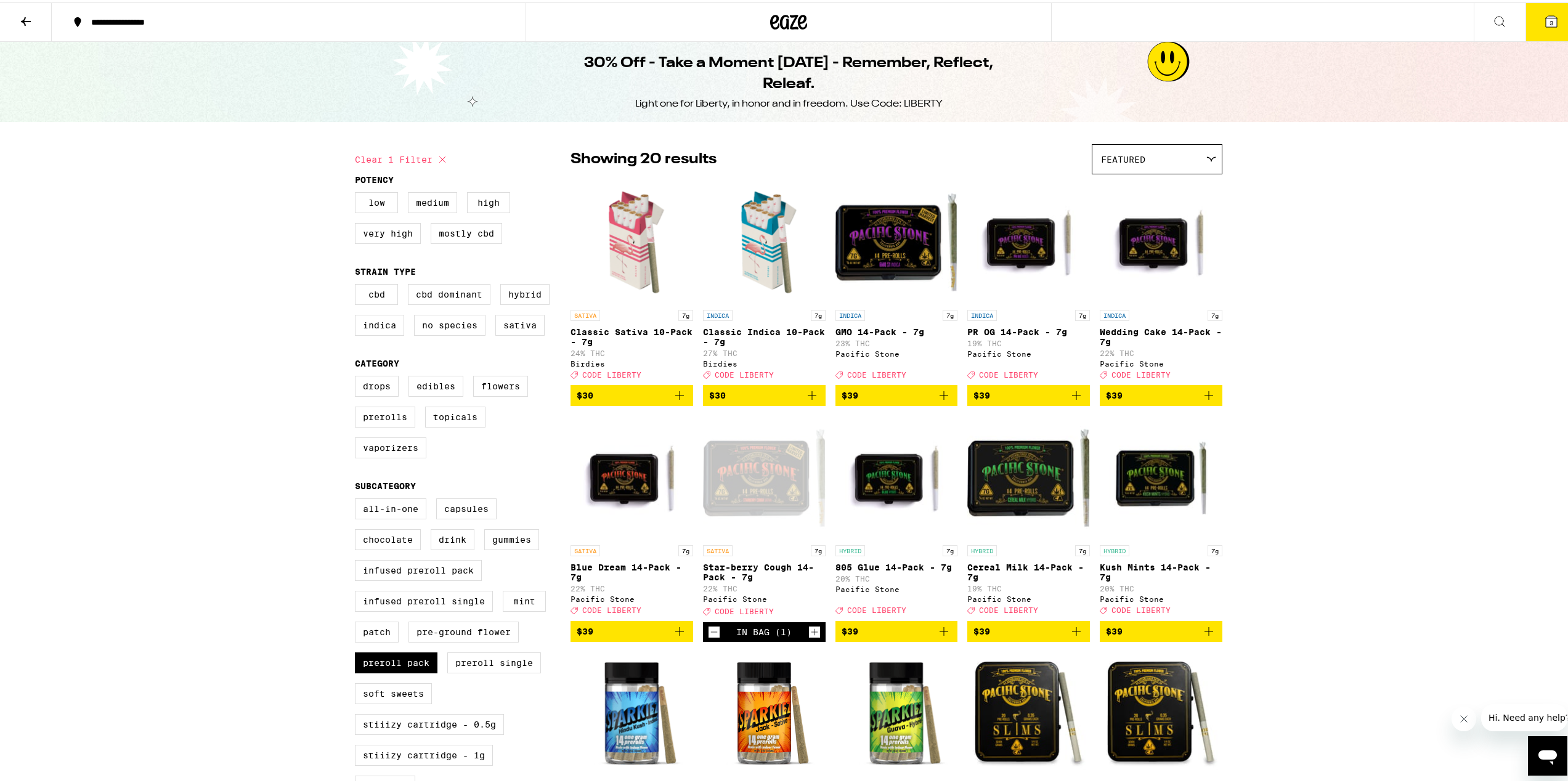
click at [1550, 24] on span "3" at bounding box center [1552, 20] width 4 height 8
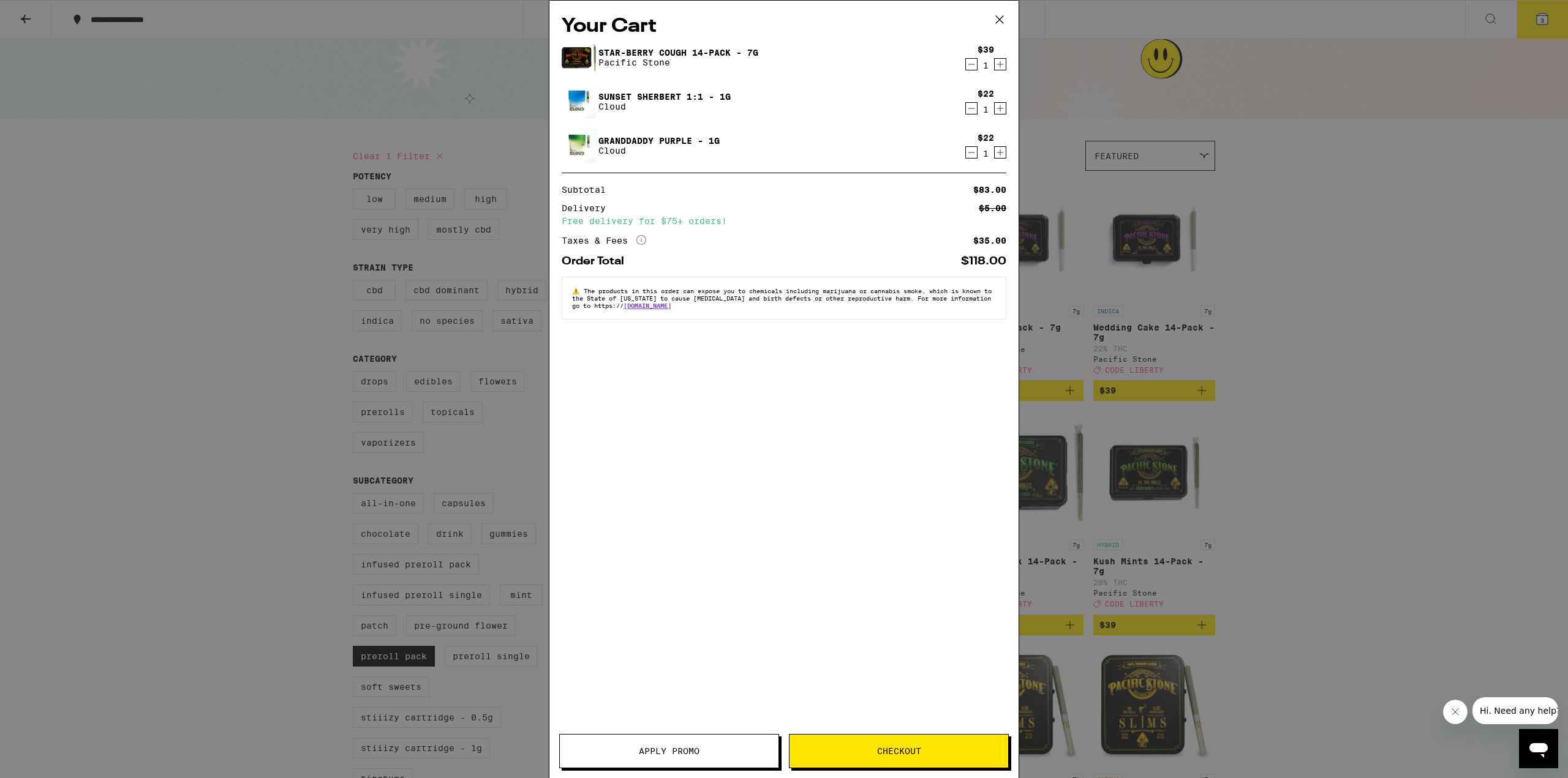
click at [667, 749] on span "Apply Promo" at bounding box center [670, 751] width 61 height 9
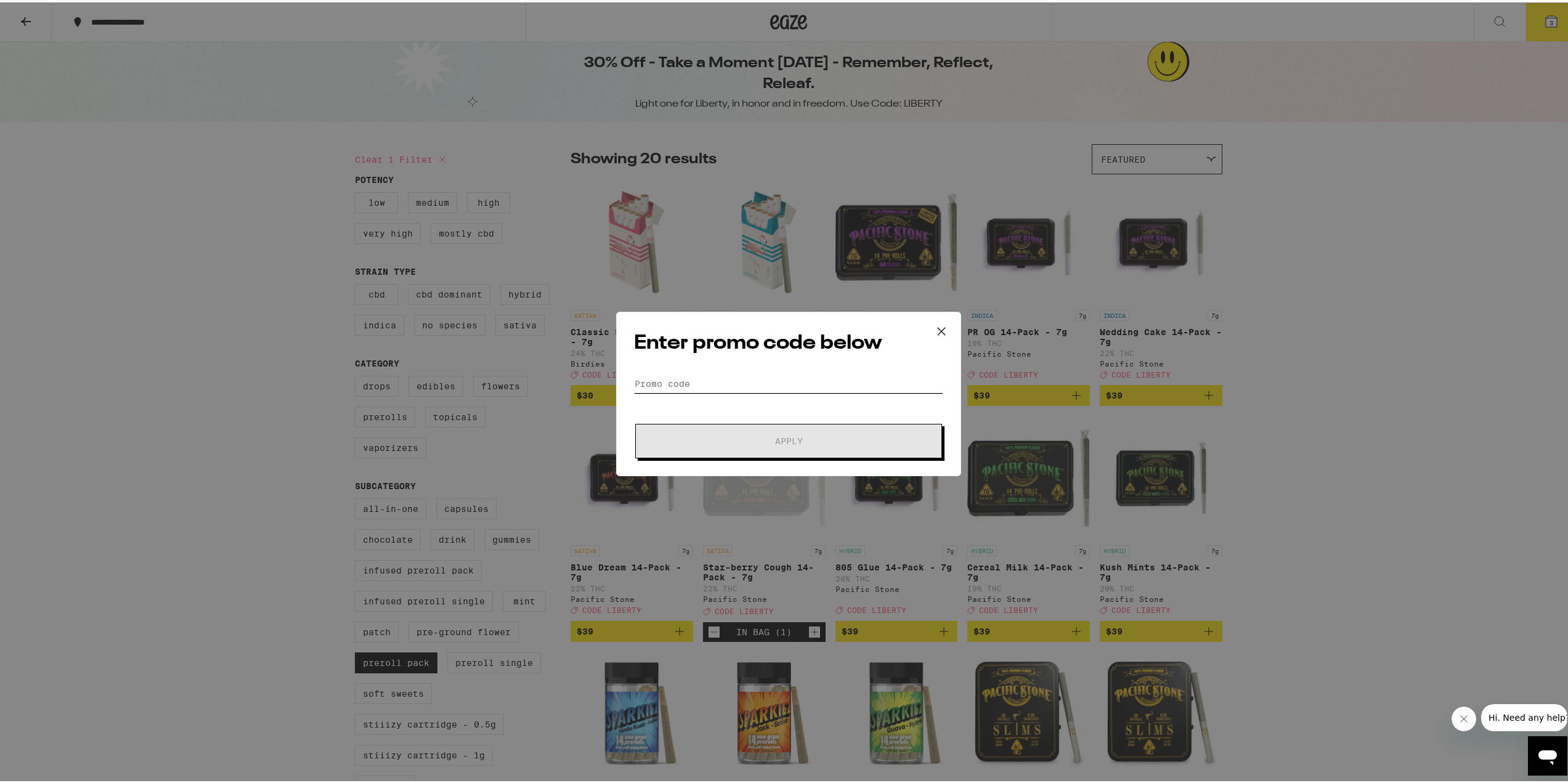
click at [655, 375] on input "Promo Code" at bounding box center [788, 381] width 309 height 18
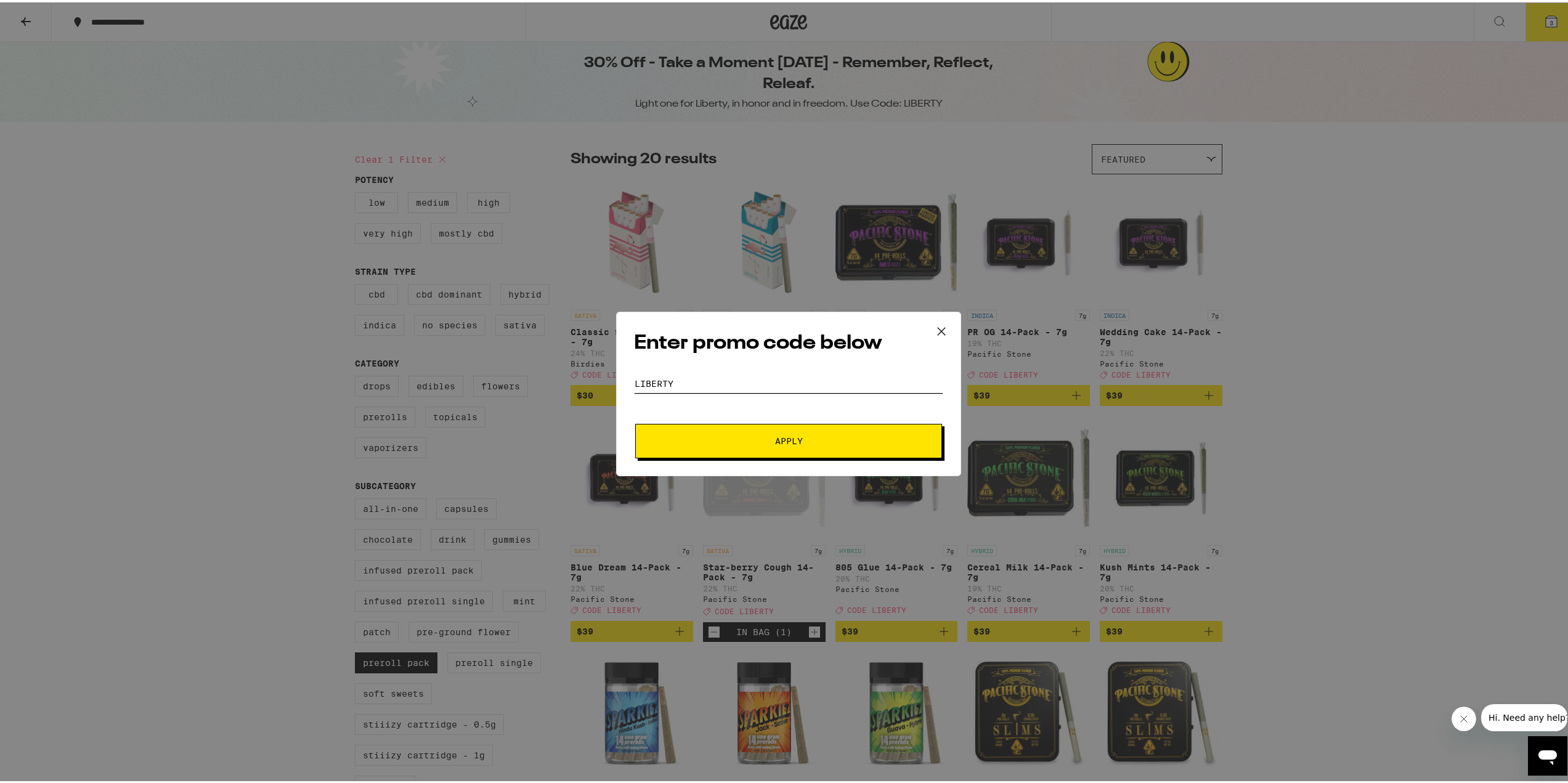
type input "Liberty"
click at [636, 421] on button "Apply" at bounding box center [789, 439] width 307 height 34
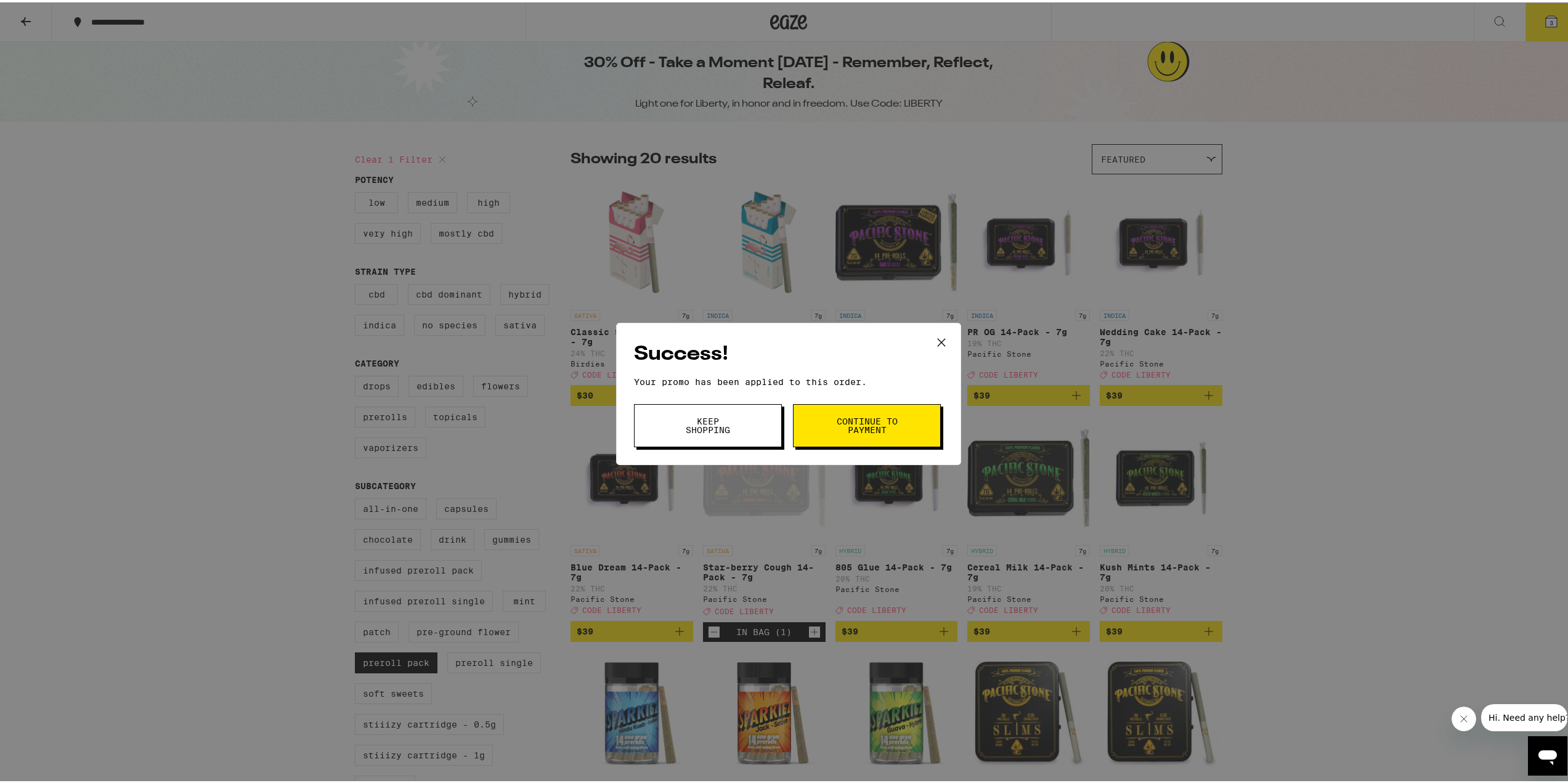
click at [834, 435] on button "Continue to payment" at bounding box center [867, 422] width 147 height 43
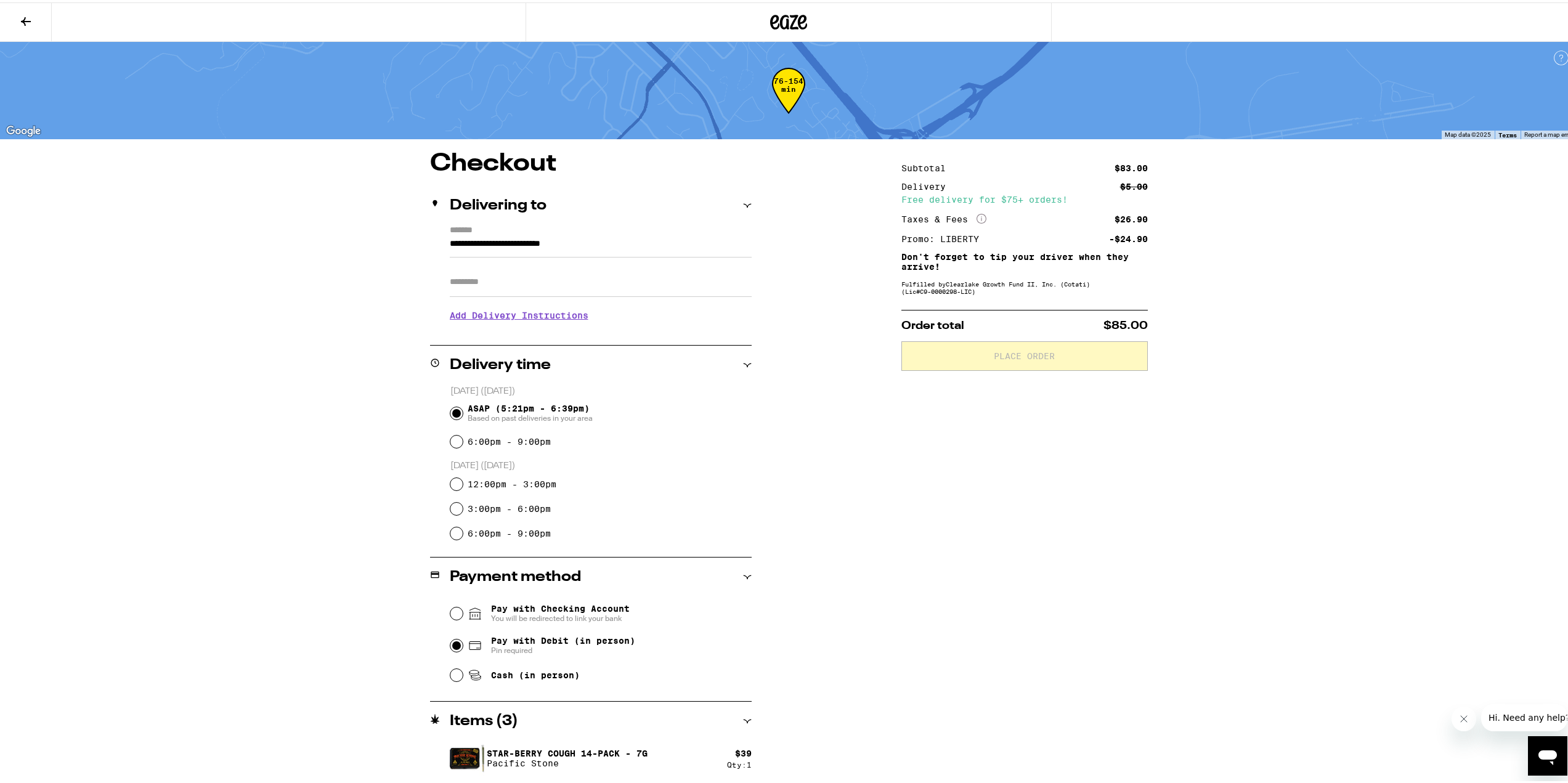
click at [452, 644] on input "Pay with Debit (in person) Pin required" at bounding box center [456, 643] width 12 height 12
radio input "true"
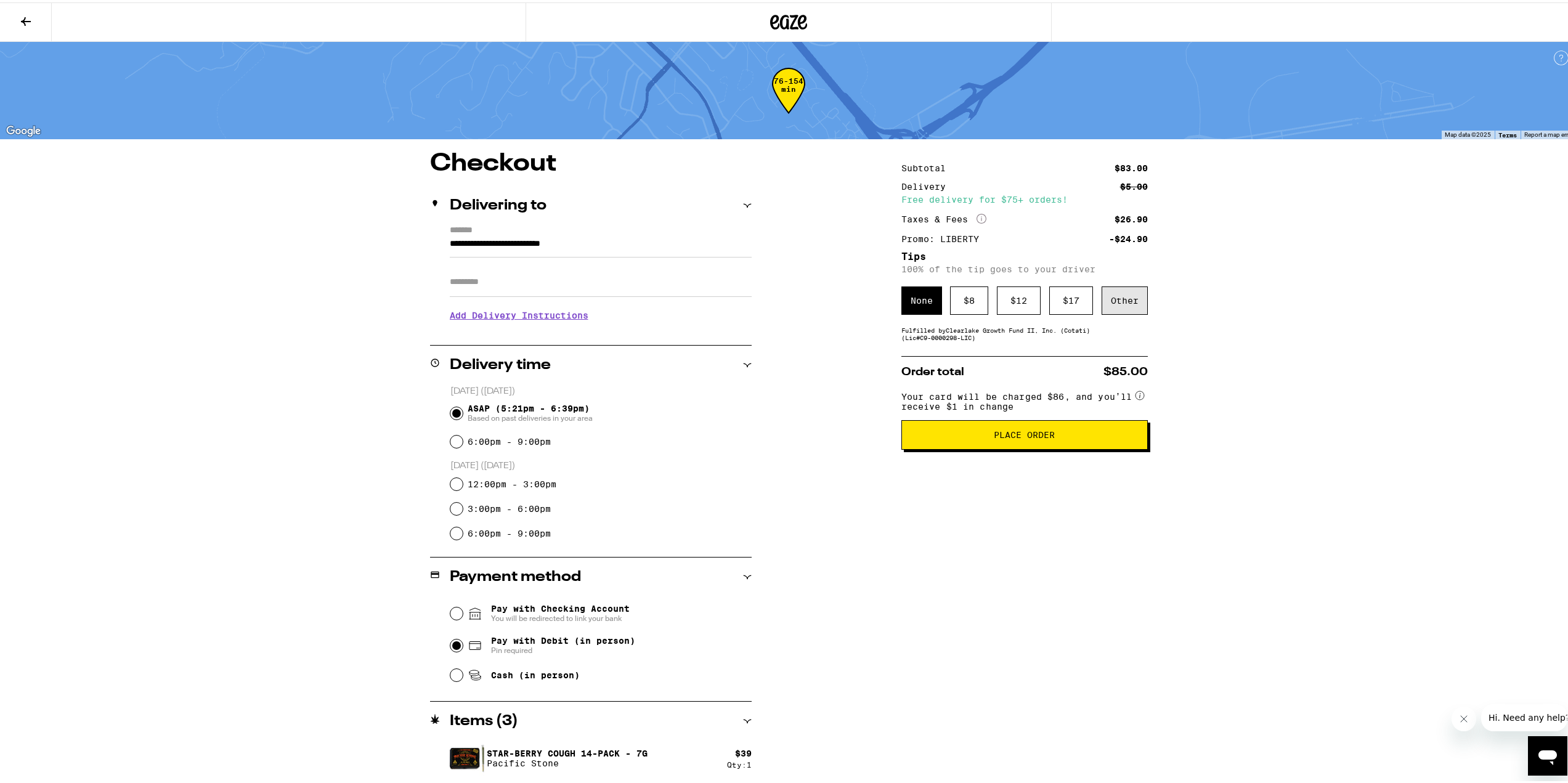
click at [1123, 302] on div "Other" at bounding box center [1125, 299] width 47 height 29
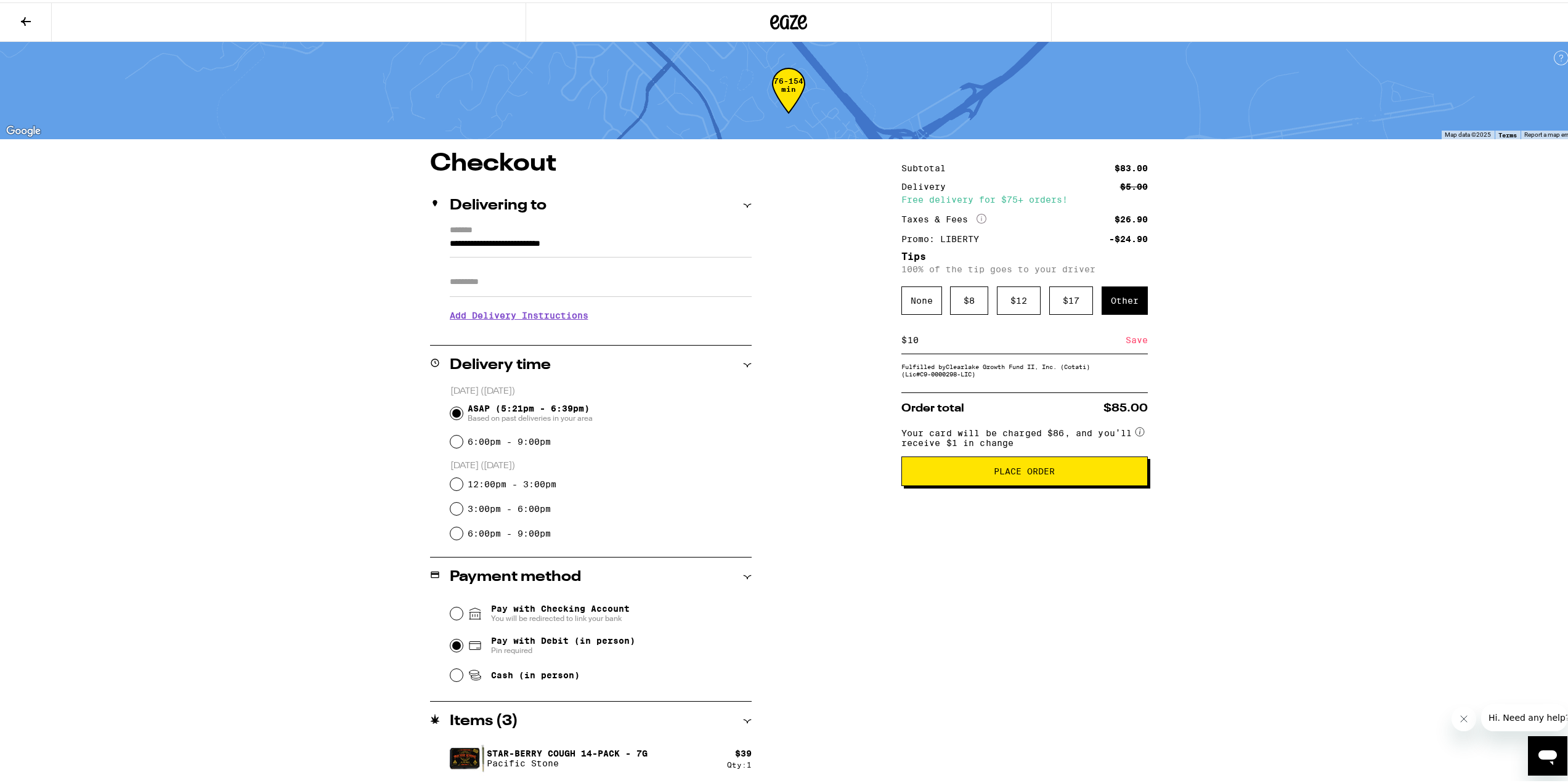
type input "10"
click at [1134, 339] on div "Save" at bounding box center [1136, 338] width 22 height 27
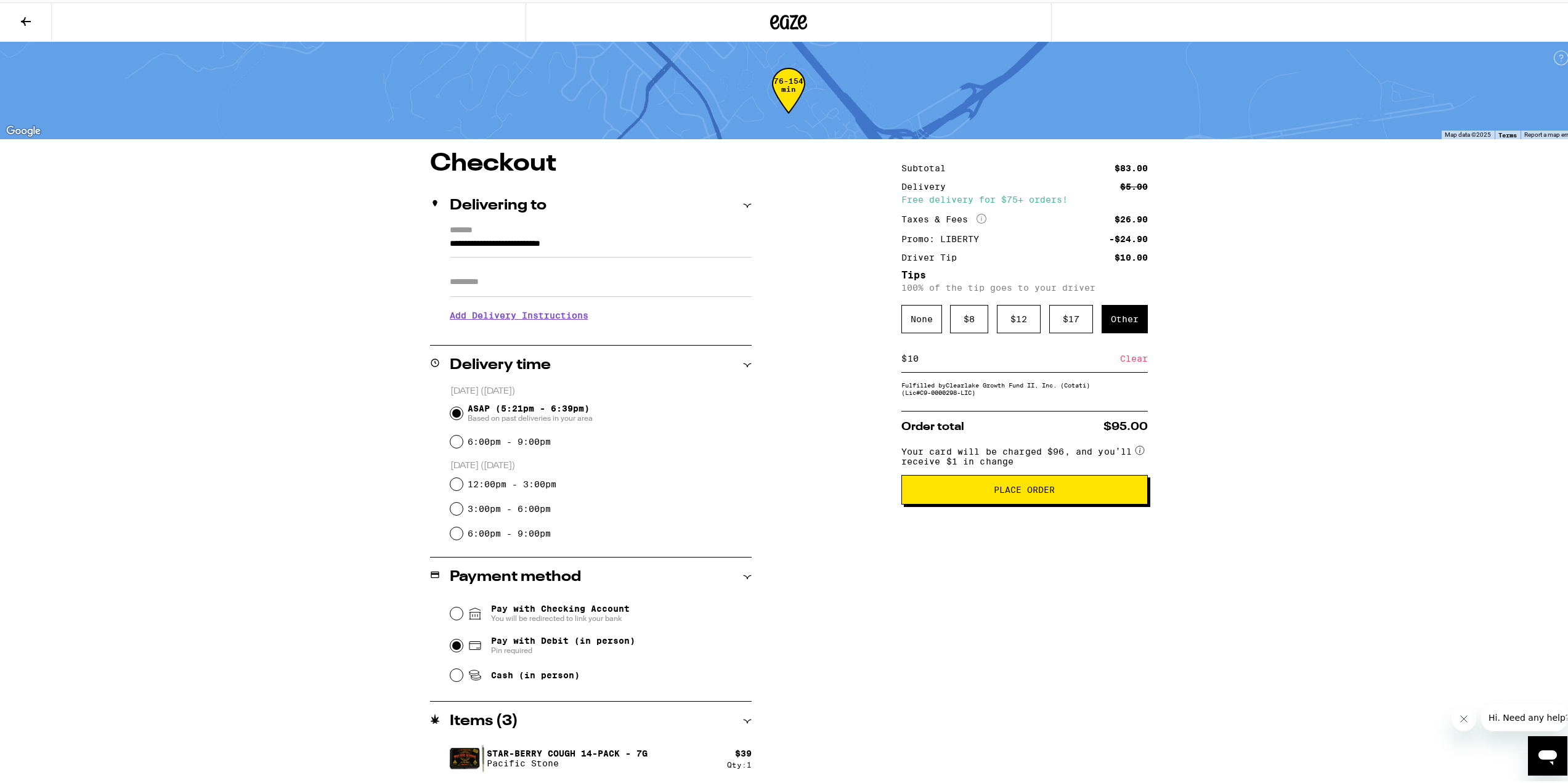
click at [1005, 492] on span "Place Order" at bounding box center [1025, 487] width 61 height 9
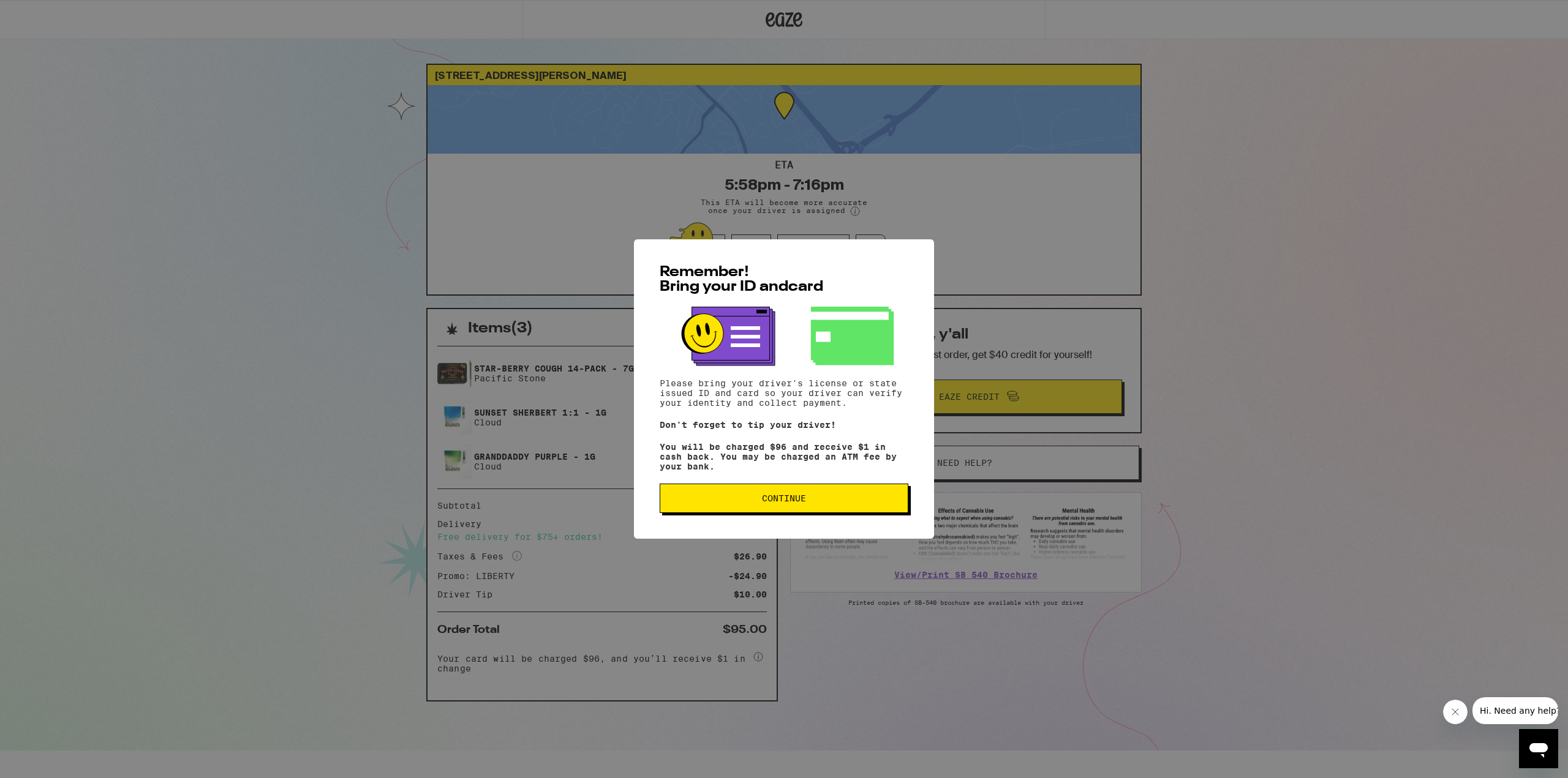
click at [828, 503] on span "Continue" at bounding box center [784, 498] width 228 height 9
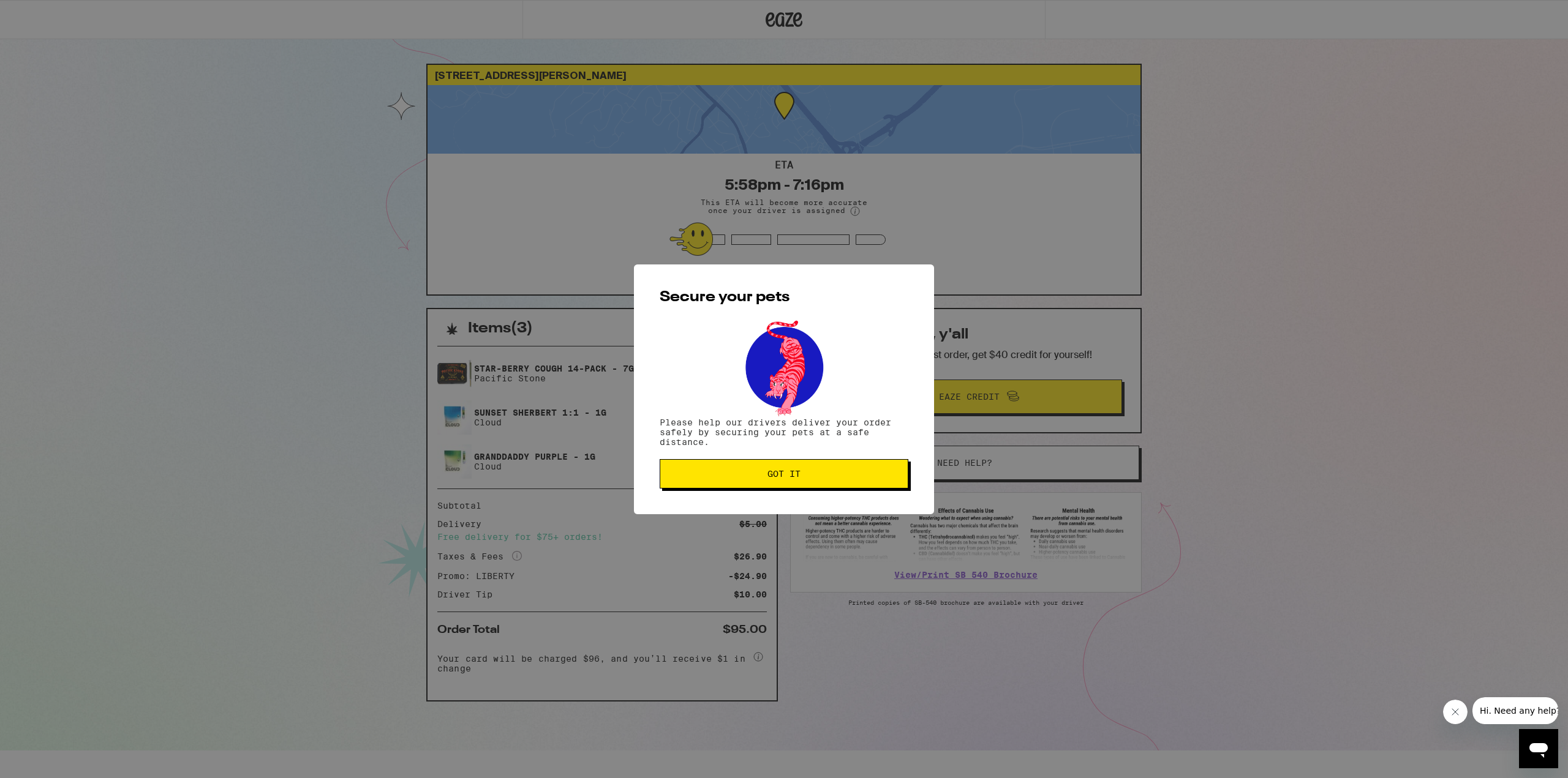
click at [820, 475] on span "Got it" at bounding box center [784, 474] width 228 height 9
